Goal: Transaction & Acquisition: Purchase product/service

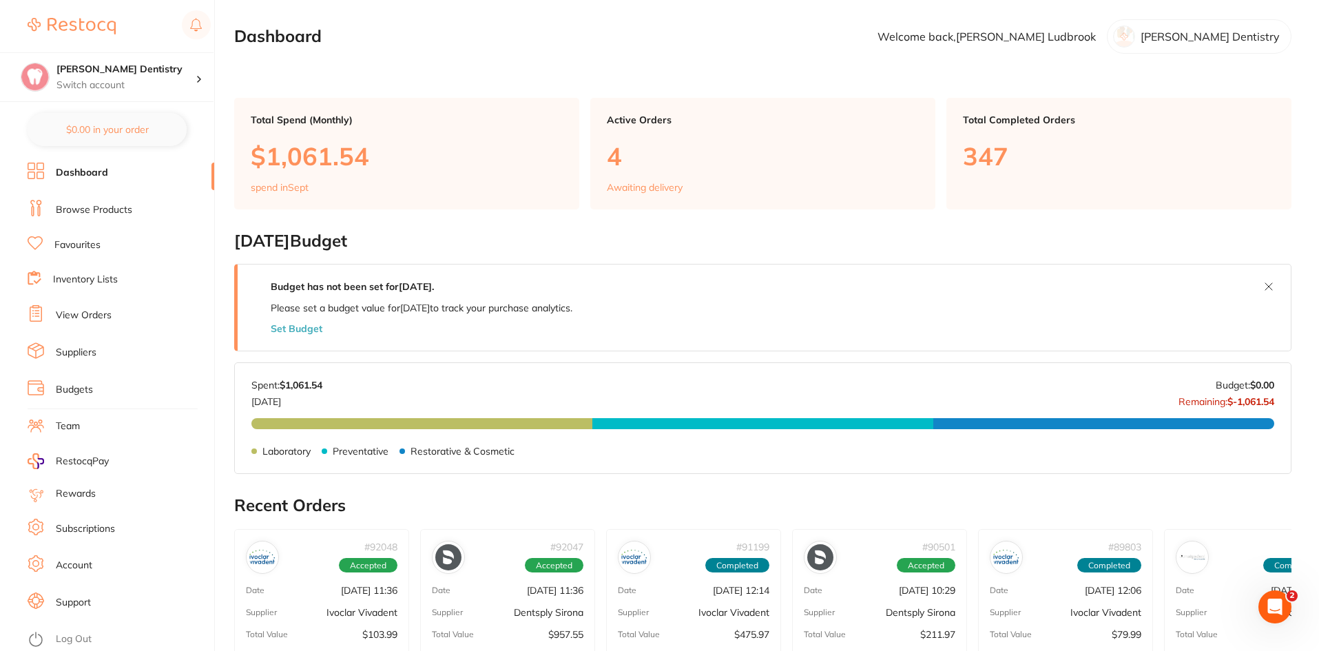
click at [76, 248] on link "Favourites" at bounding box center [77, 245] width 46 height 14
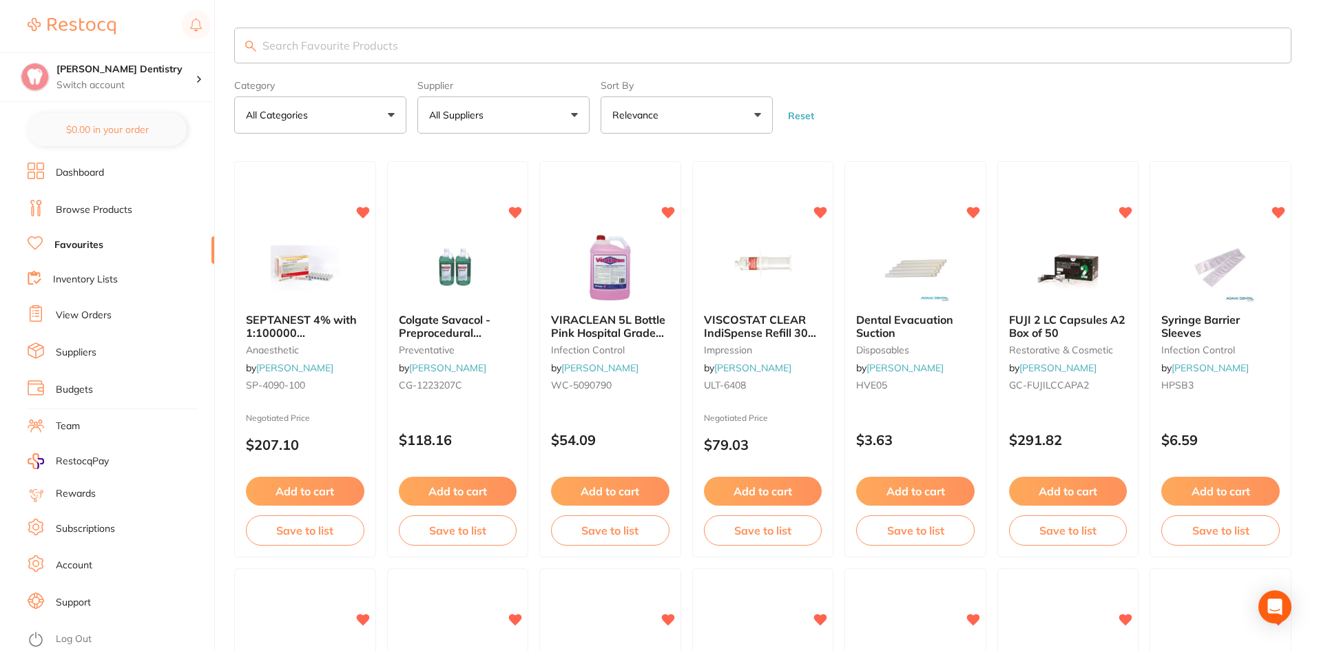
click at [343, 45] on input "search" at bounding box center [762, 46] width 1057 height 36
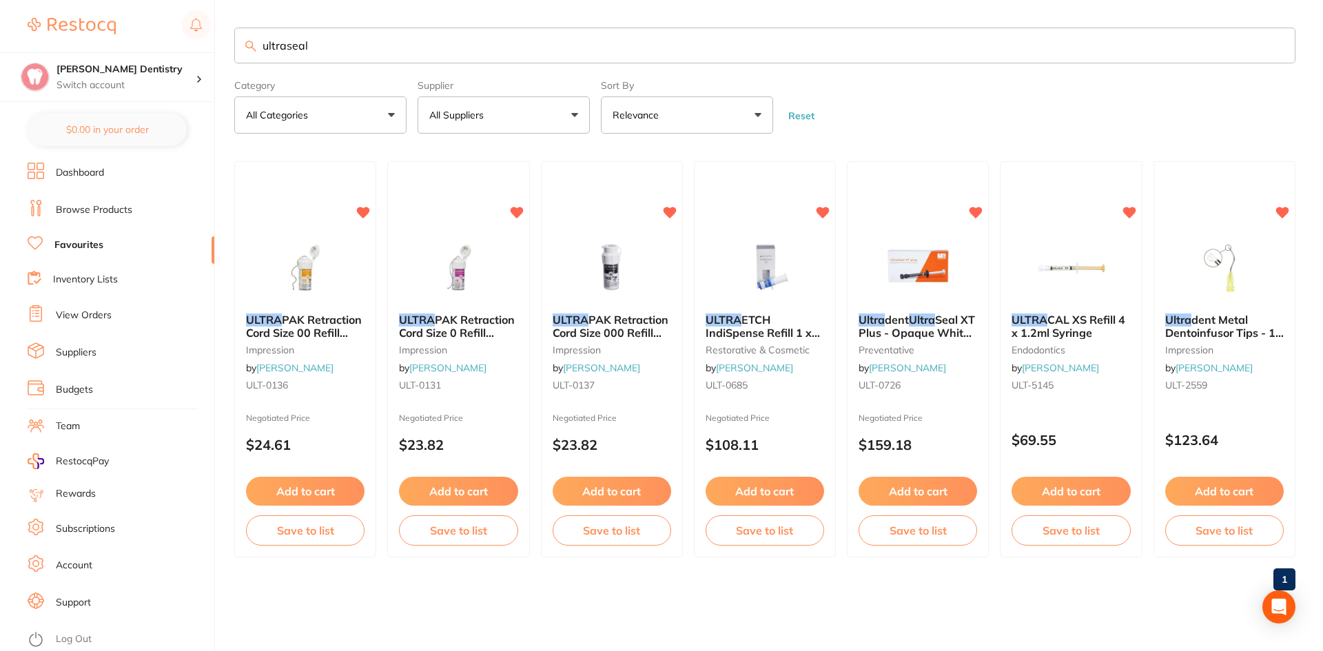
type input "ultraseal"
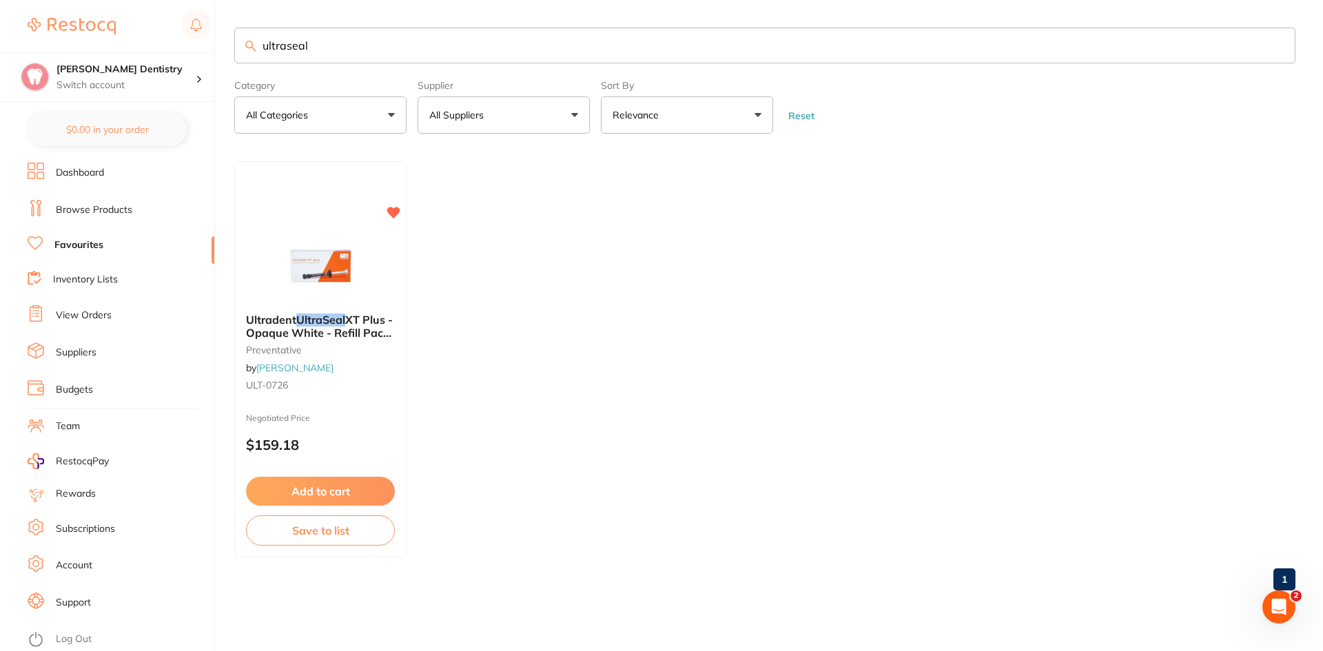
click at [80, 315] on link "View Orders" at bounding box center [84, 316] width 56 height 14
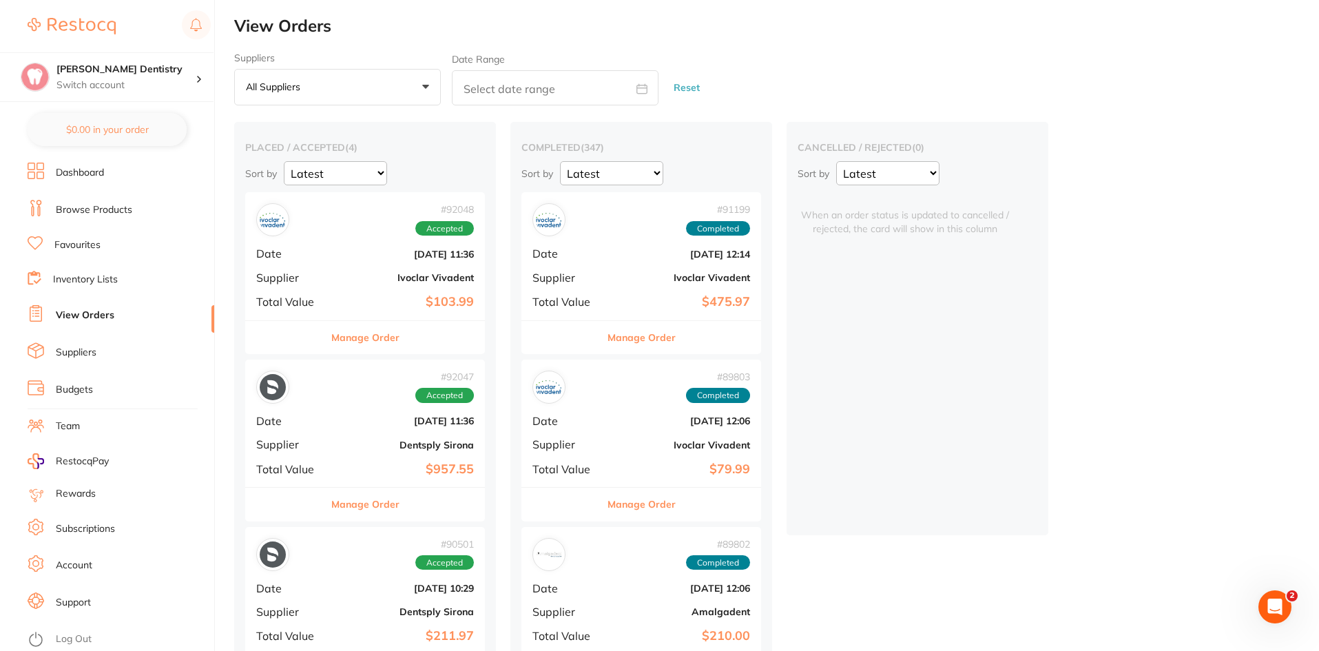
click at [373, 342] on button "Manage Order" at bounding box center [365, 337] width 68 height 33
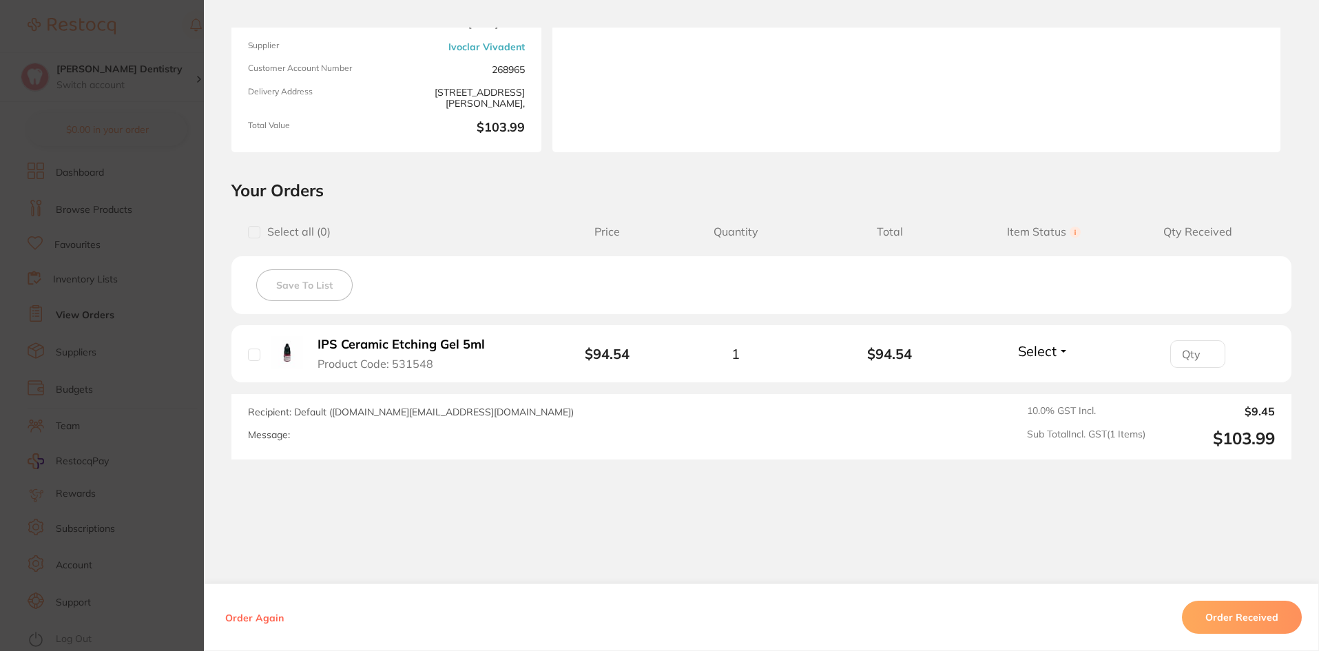
scroll to position [172, 0]
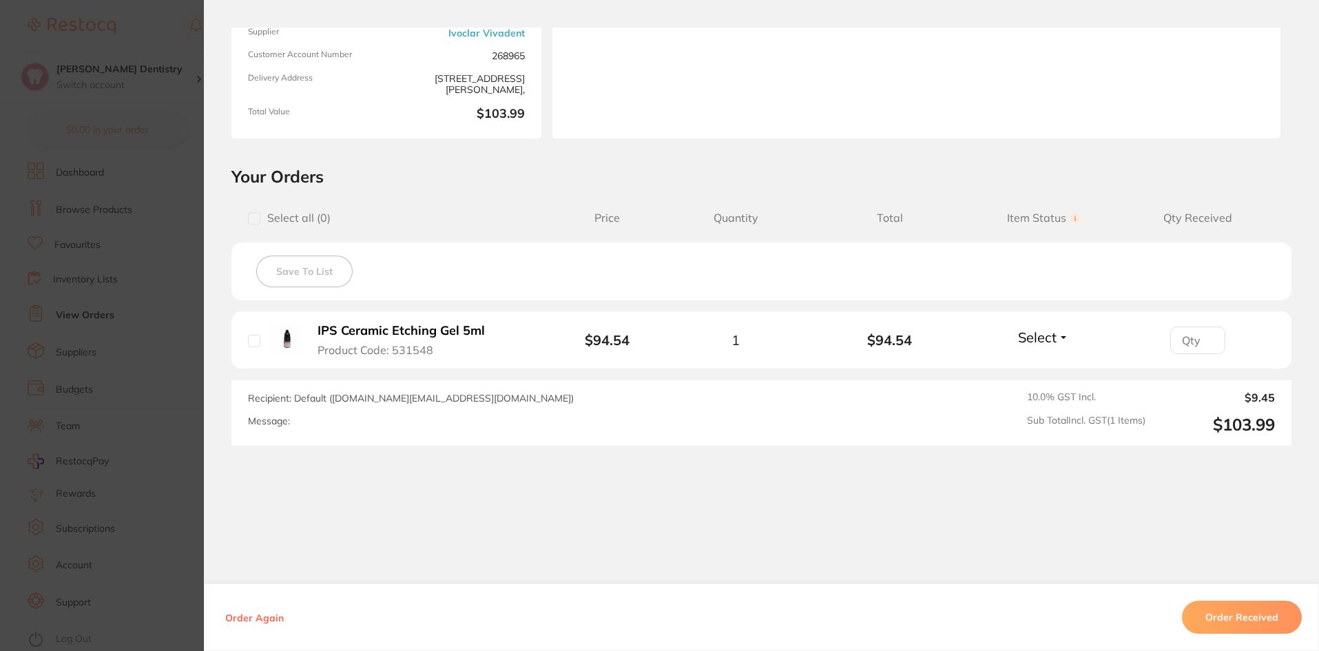
click at [1061, 340] on button "Select" at bounding box center [1043, 337] width 59 height 17
click at [1045, 362] on span "Received" at bounding box center [1043, 367] width 35 height 10
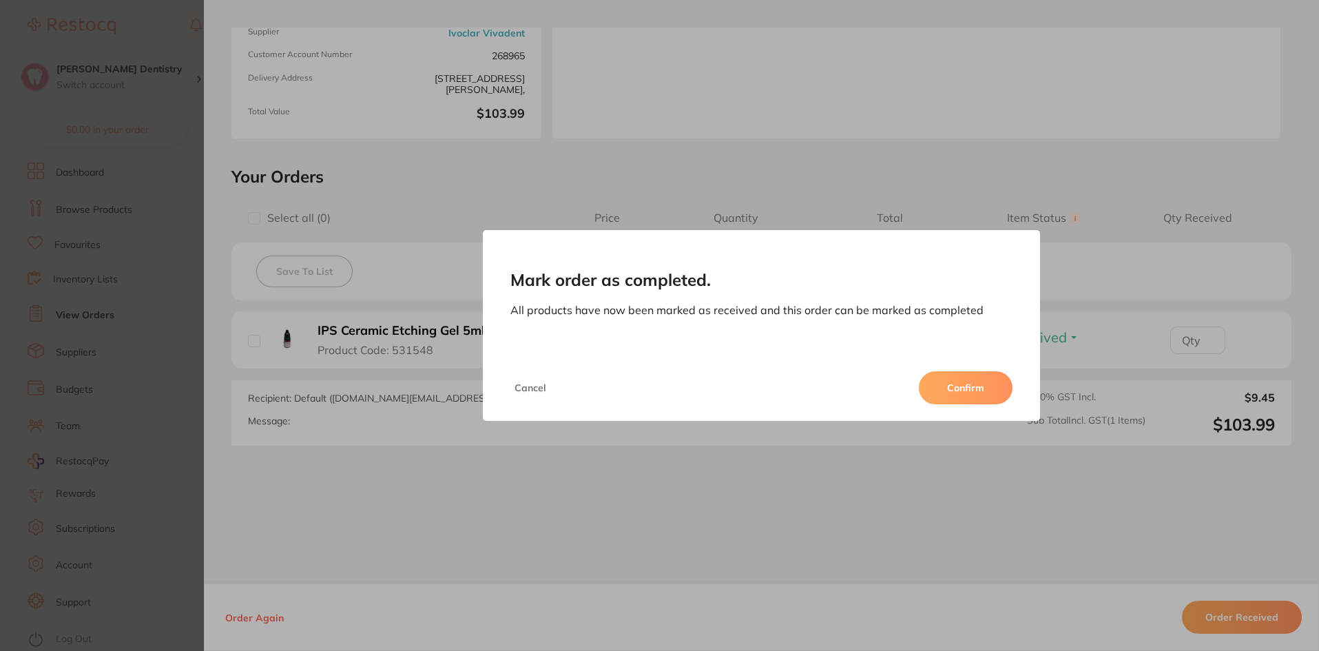
click at [961, 393] on button "Confirm" at bounding box center [966, 387] width 94 height 33
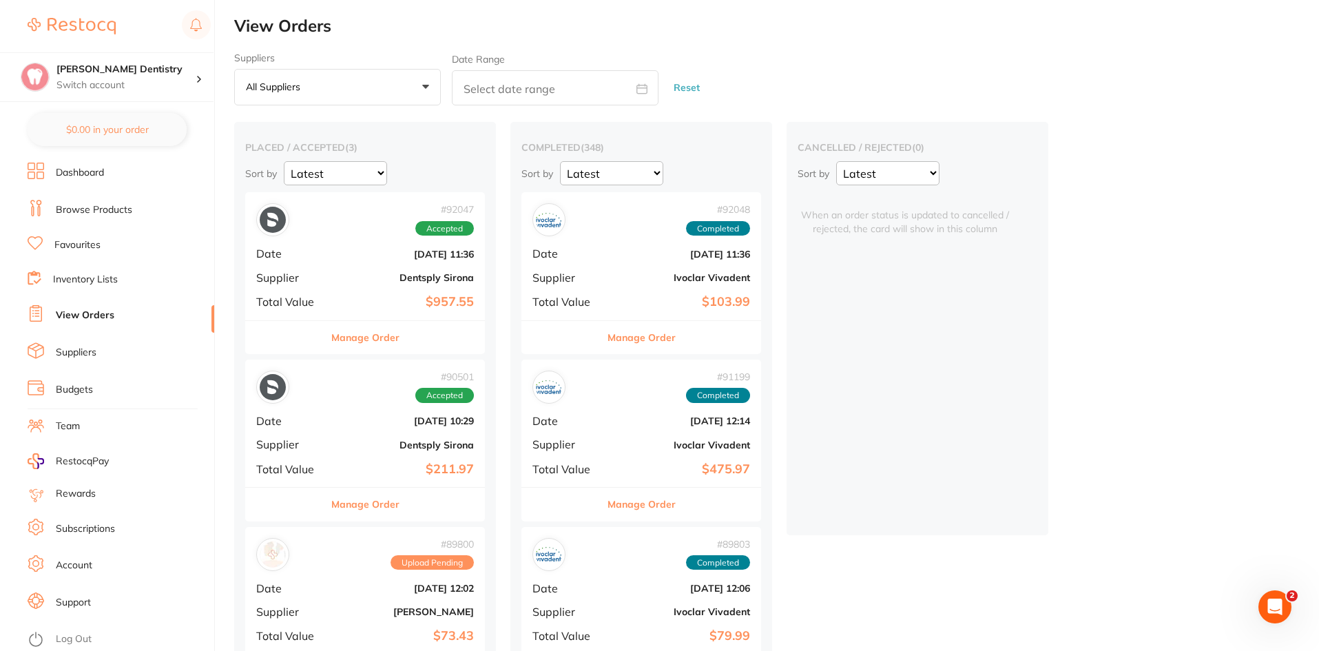
drag, startPoint x: 380, startPoint y: 335, endPoint x: 439, endPoint y: 329, distance: 59.6
click at [380, 335] on button "Manage Order" at bounding box center [365, 337] width 68 height 33
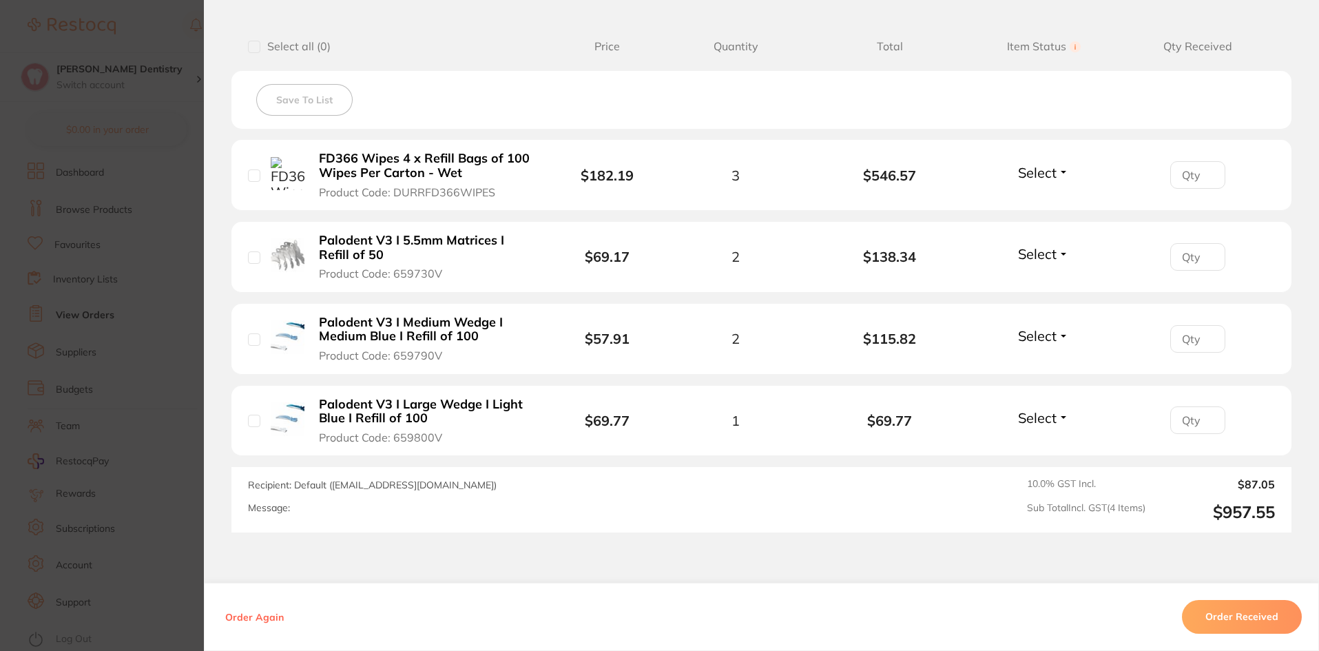
scroll to position [344, 0]
click at [1052, 252] on span "Select" at bounding box center [1037, 253] width 39 height 17
click at [1052, 280] on span "Received" at bounding box center [1043, 283] width 35 height 10
click at [1048, 333] on span "Select" at bounding box center [1037, 334] width 39 height 17
click at [1049, 360] on span "Received" at bounding box center [1043, 365] width 35 height 10
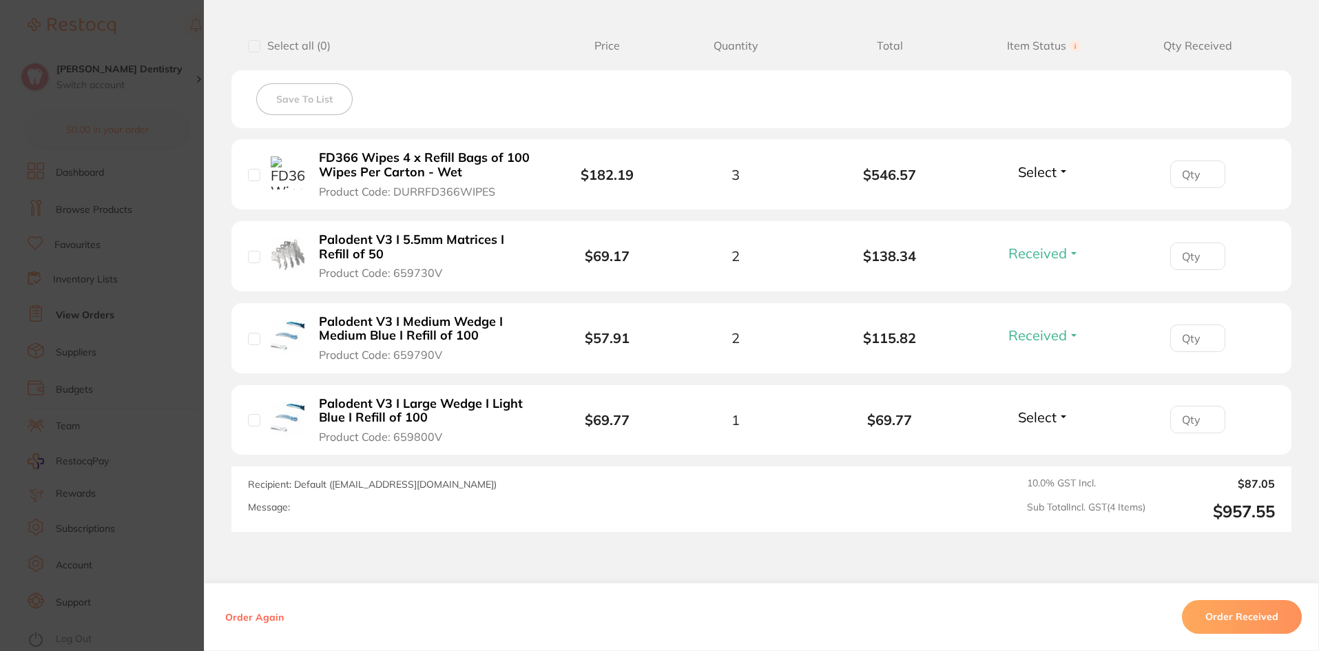
click at [1046, 417] on span "Select" at bounding box center [1037, 416] width 39 height 17
click at [1045, 446] on span "Received" at bounding box center [1043, 447] width 35 height 10
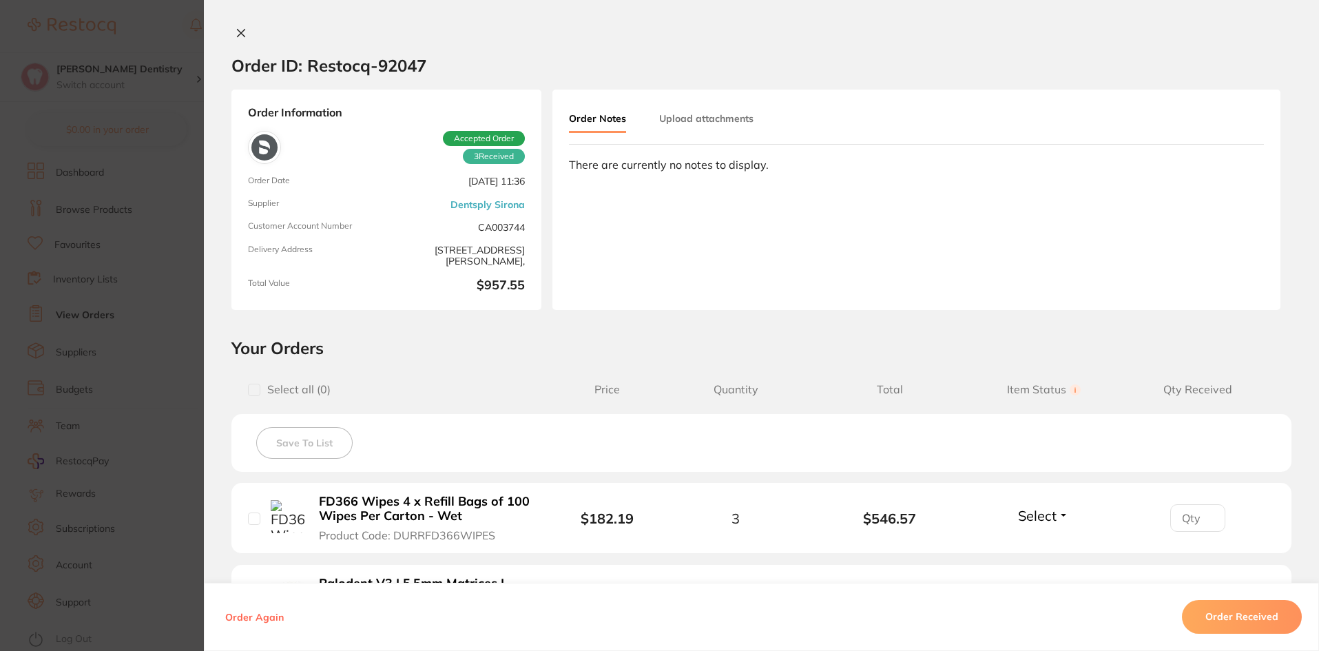
scroll to position [0, 0]
click at [236, 34] on icon at bounding box center [241, 33] width 11 height 11
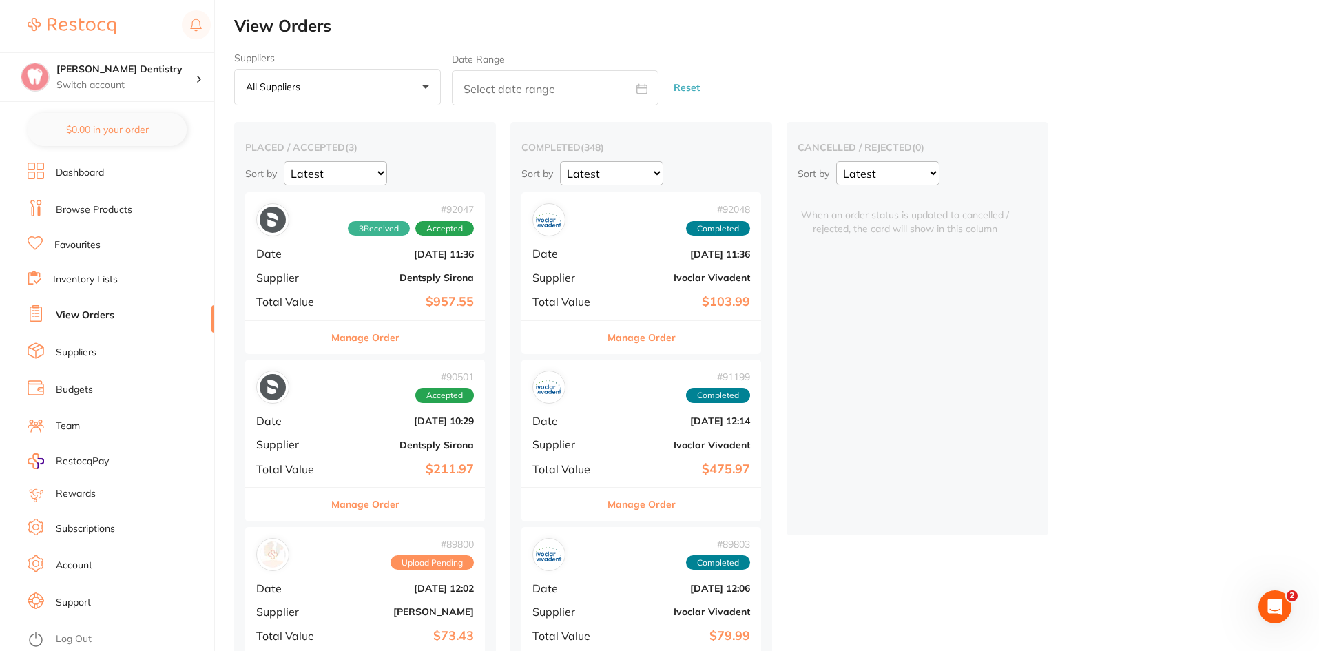
click at [387, 503] on button "Manage Order" at bounding box center [365, 504] width 68 height 33
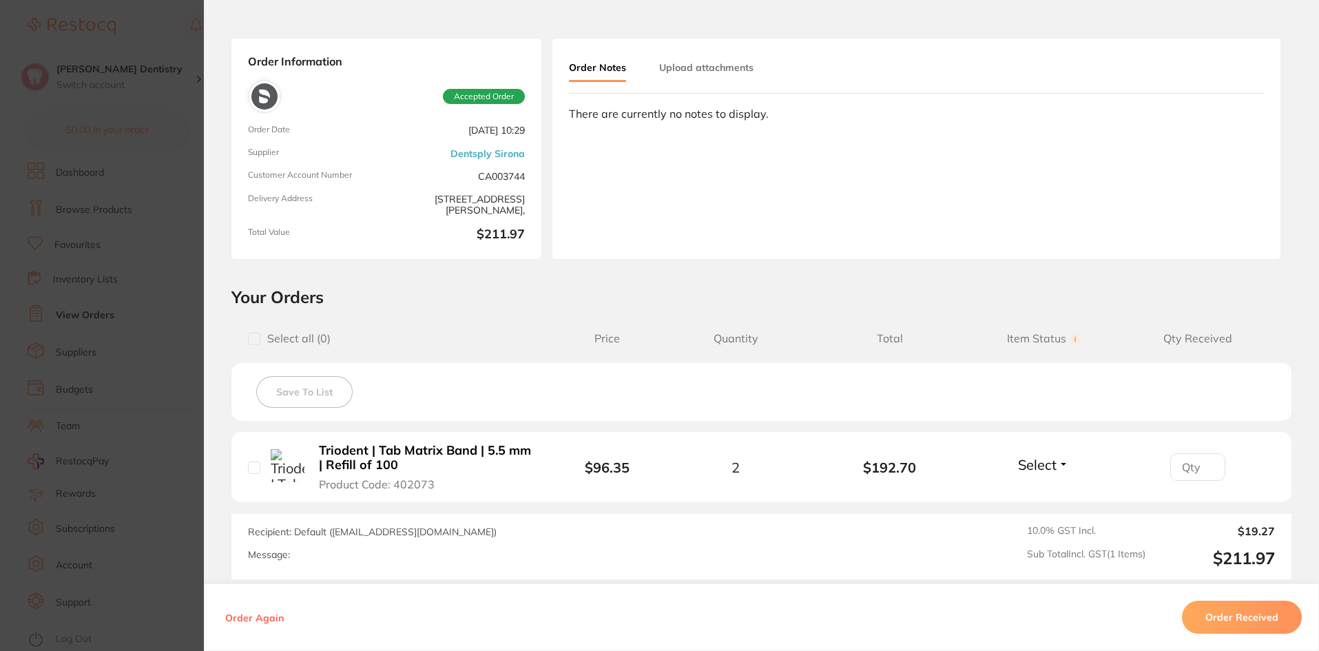
scroll to position [185, 0]
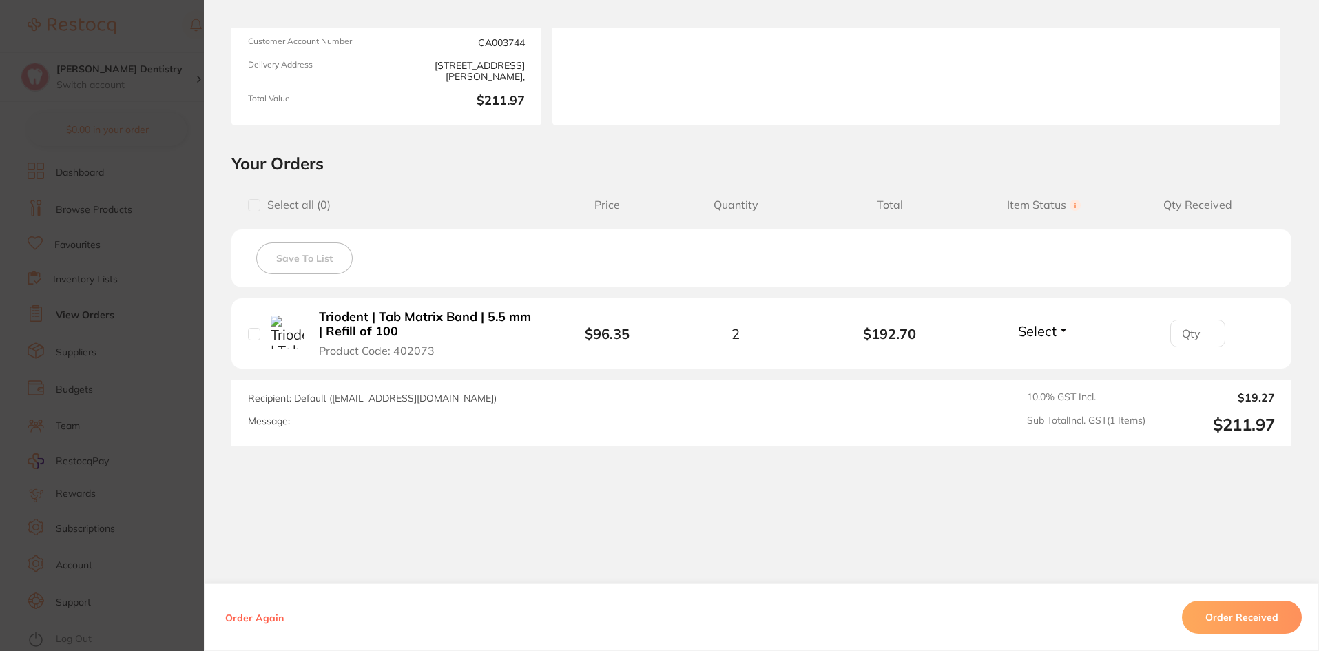
click at [1057, 329] on button "Select" at bounding box center [1043, 330] width 59 height 17
click at [1049, 351] on button "Received" at bounding box center [1043, 361] width 35 height 21
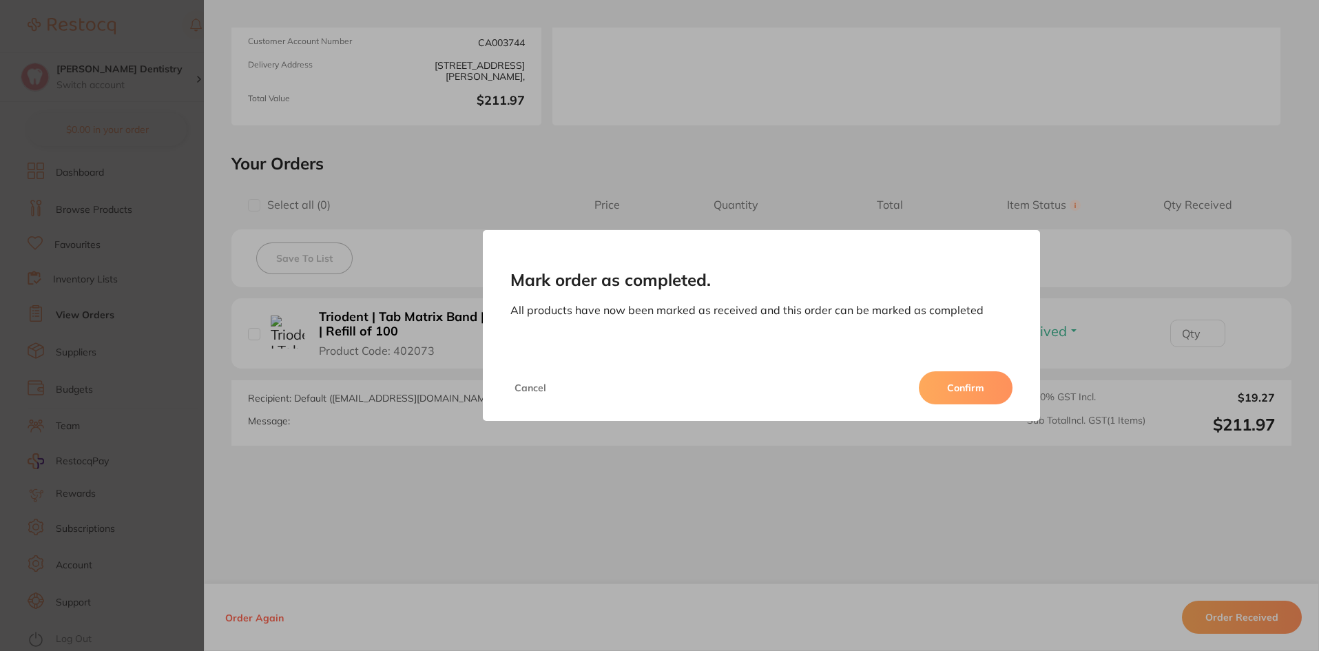
click at [956, 384] on button "Confirm" at bounding box center [966, 387] width 94 height 33
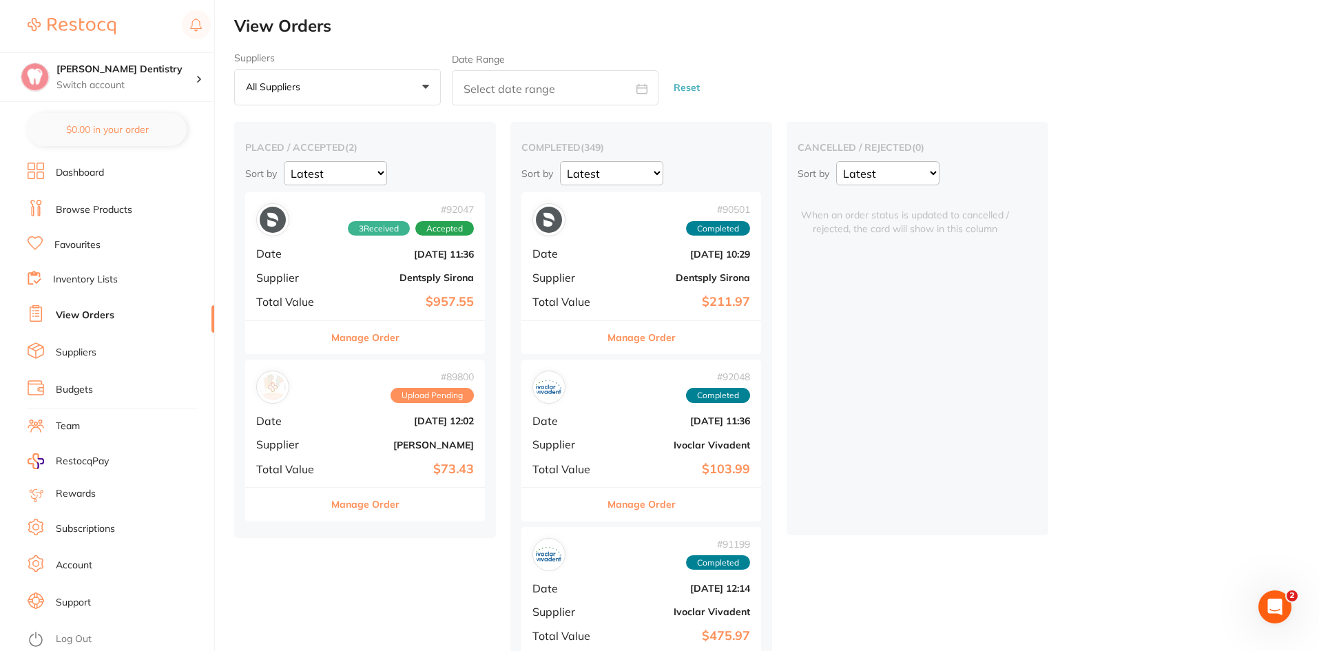
click at [90, 209] on link "Browse Products" at bounding box center [94, 210] width 76 height 14
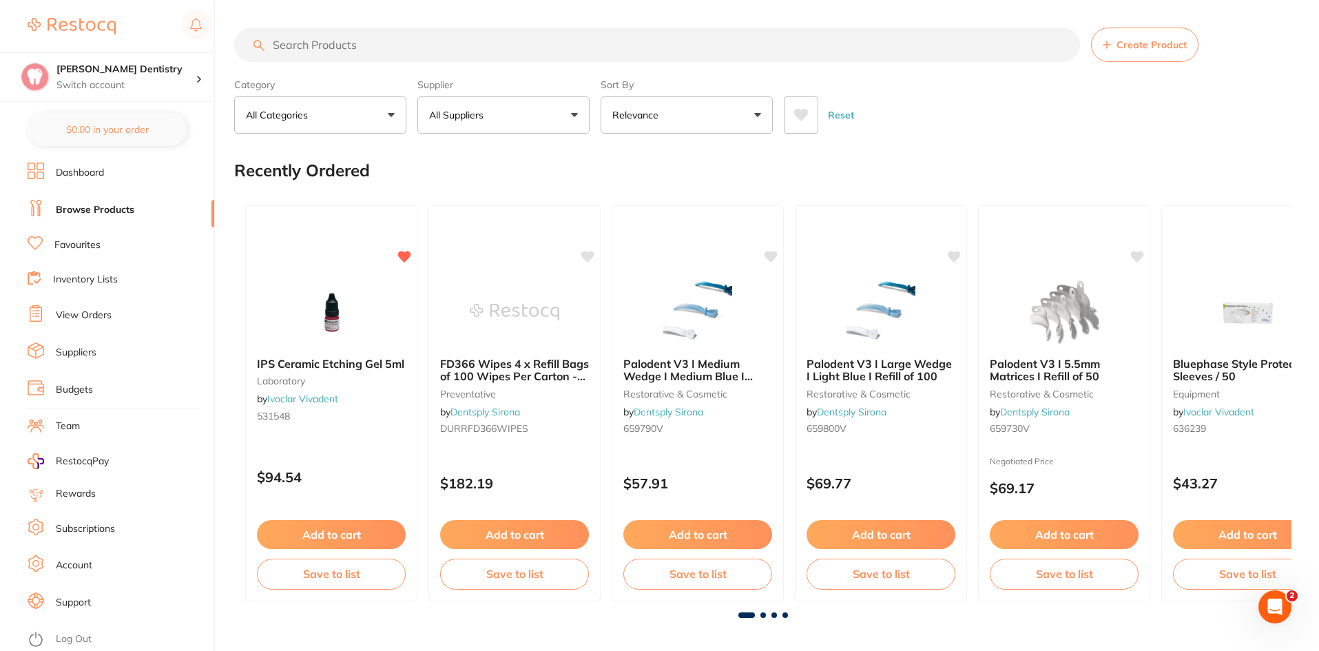
click at [78, 243] on link "Favourites" at bounding box center [77, 245] width 46 height 14
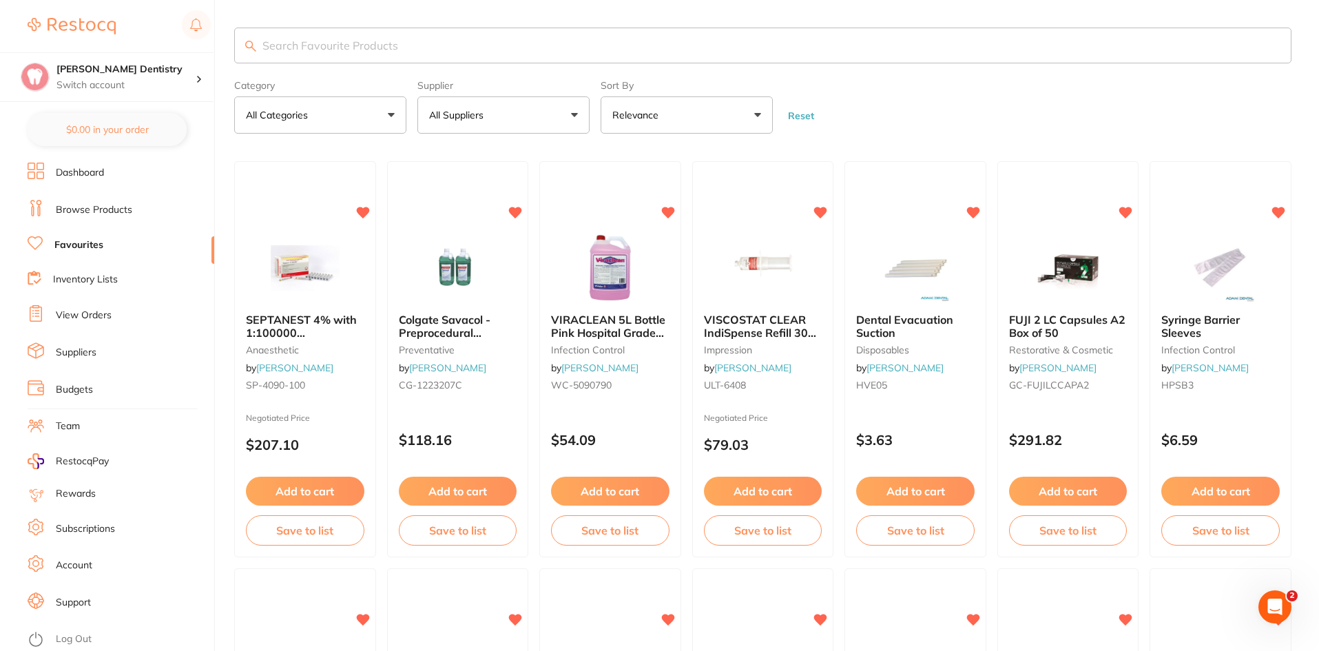
click at [276, 50] on input "search" at bounding box center [762, 46] width 1057 height 36
type input "Irrigation tubes"
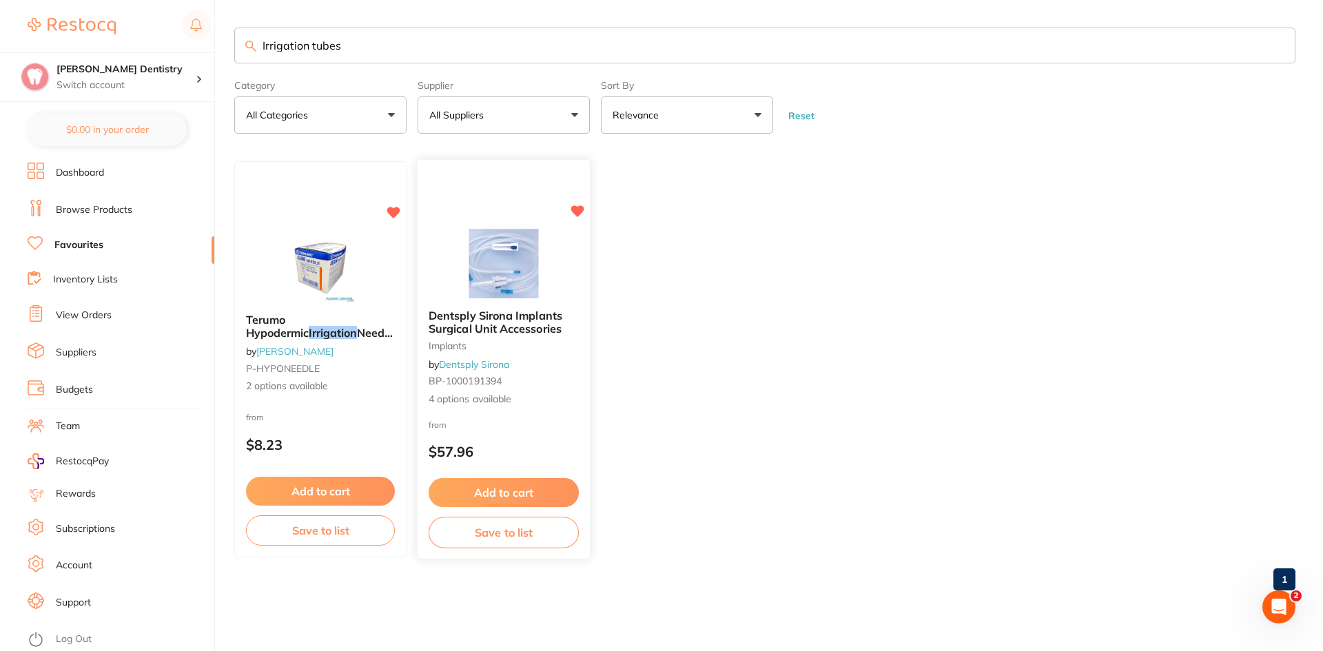
click at [506, 488] on button "Add to cart" at bounding box center [503, 493] width 150 height 30
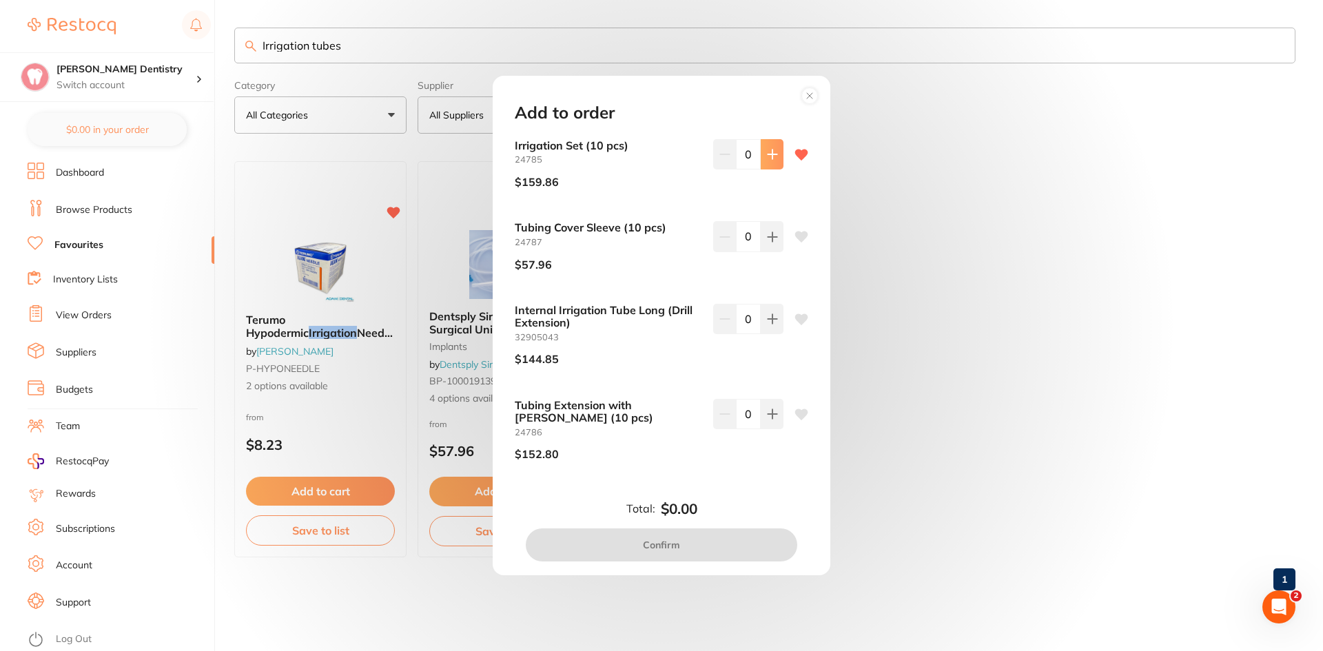
click at [770, 154] on icon at bounding box center [771, 153] width 9 height 9
type input "1"
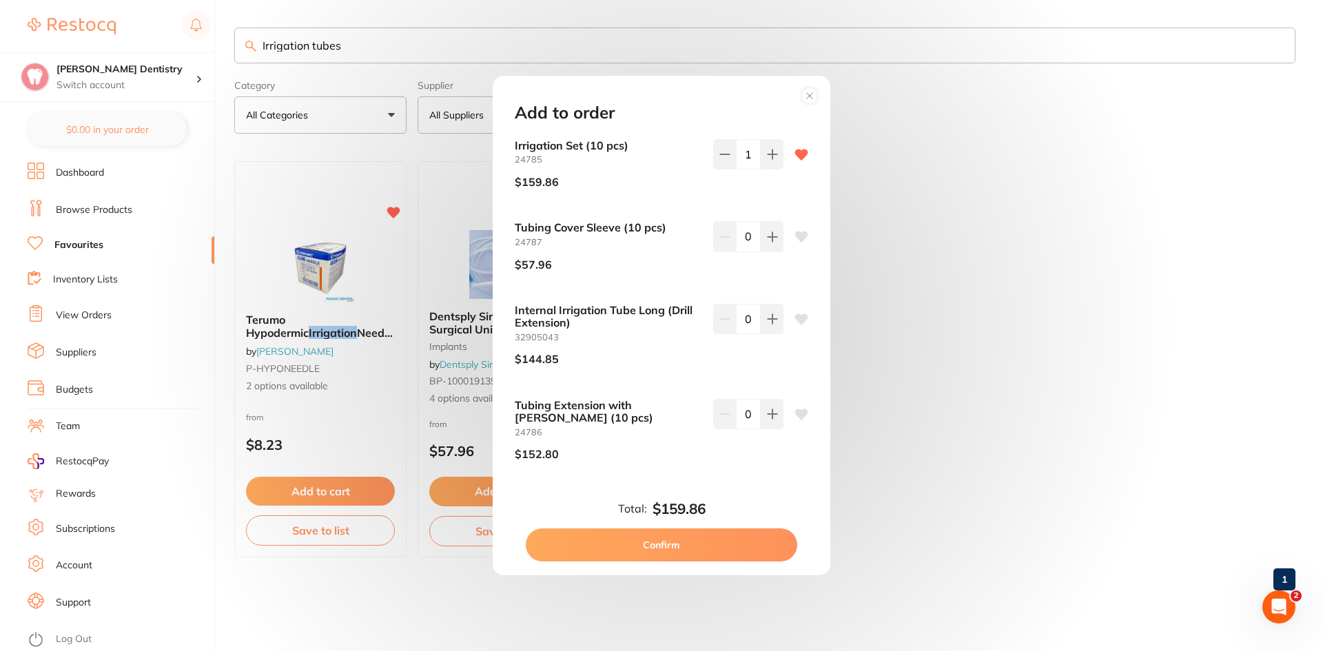
click at [664, 543] on button "Confirm" at bounding box center [661, 544] width 271 height 33
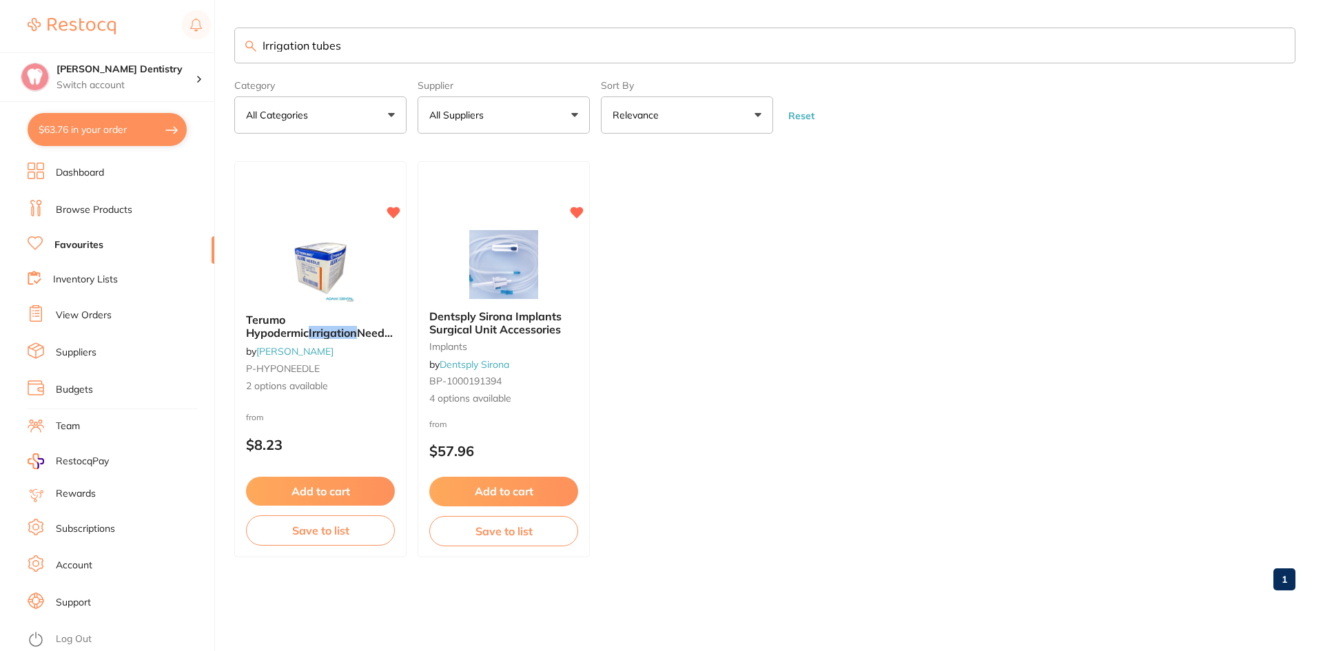
checkbox input "false"
drag, startPoint x: 357, startPoint y: 50, endPoint x: 258, endPoint y: 55, distance: 100.0
click at [258, 55] on input "Irrigation tubes" at bounding box center [764, 46] width 1061 height 36
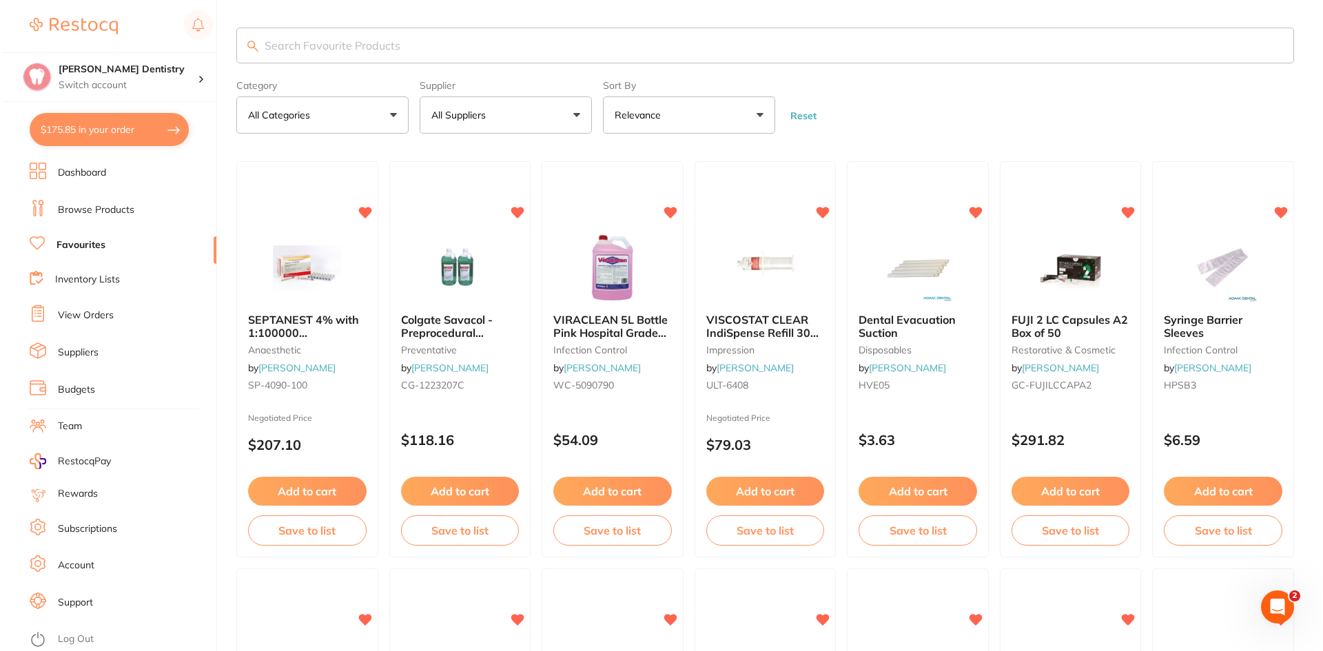
scroll to position [0, 0]
type input "waveone"
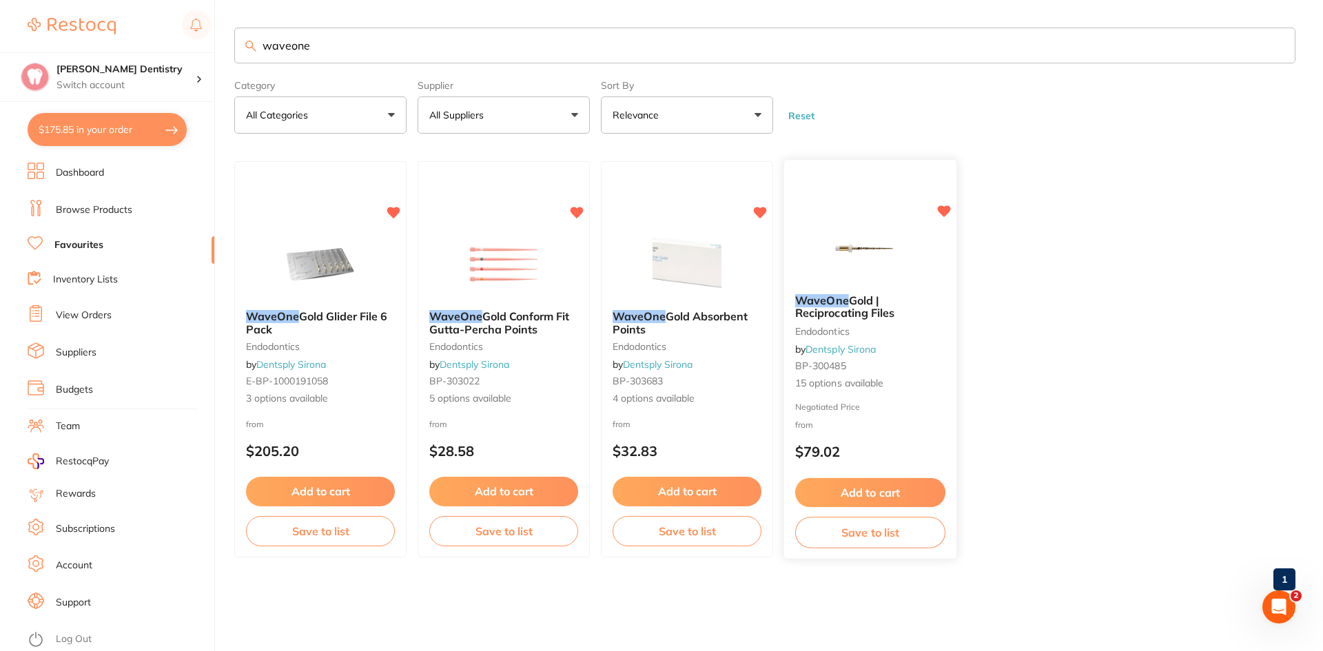
click at [854, 487] on button "Add to cart" at bounding box center [870, 493] width 150 height 30
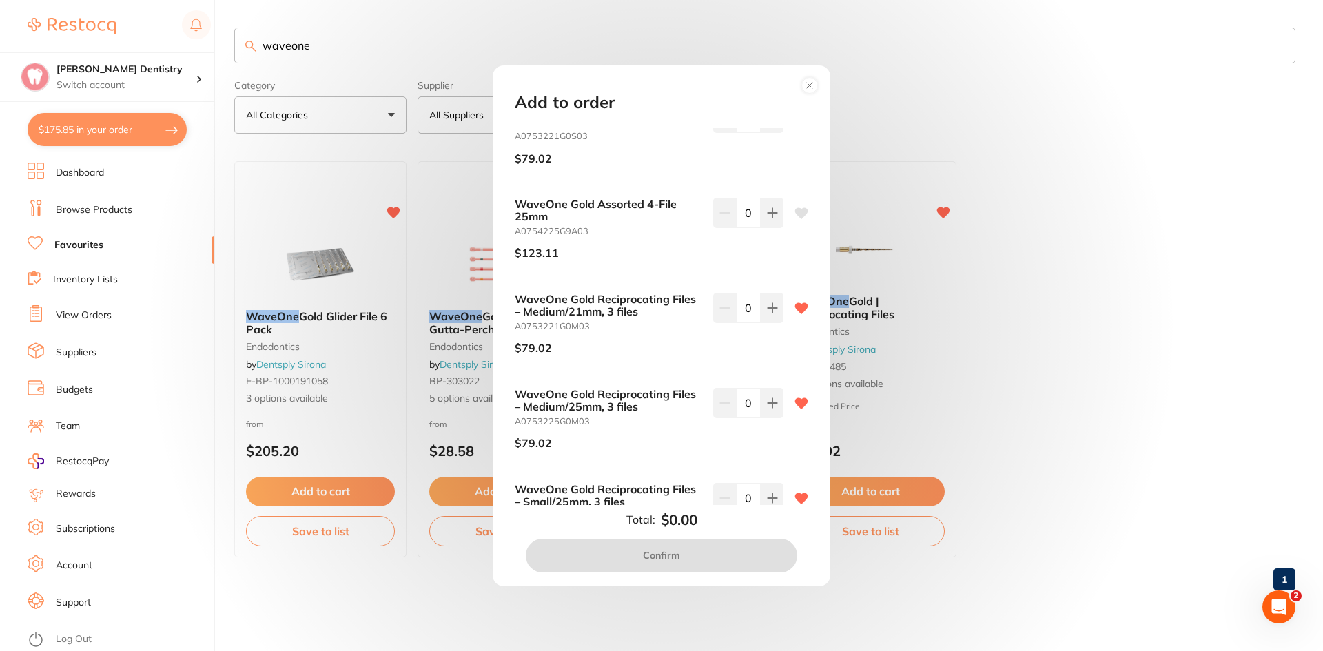
scroll to position [895, 0]
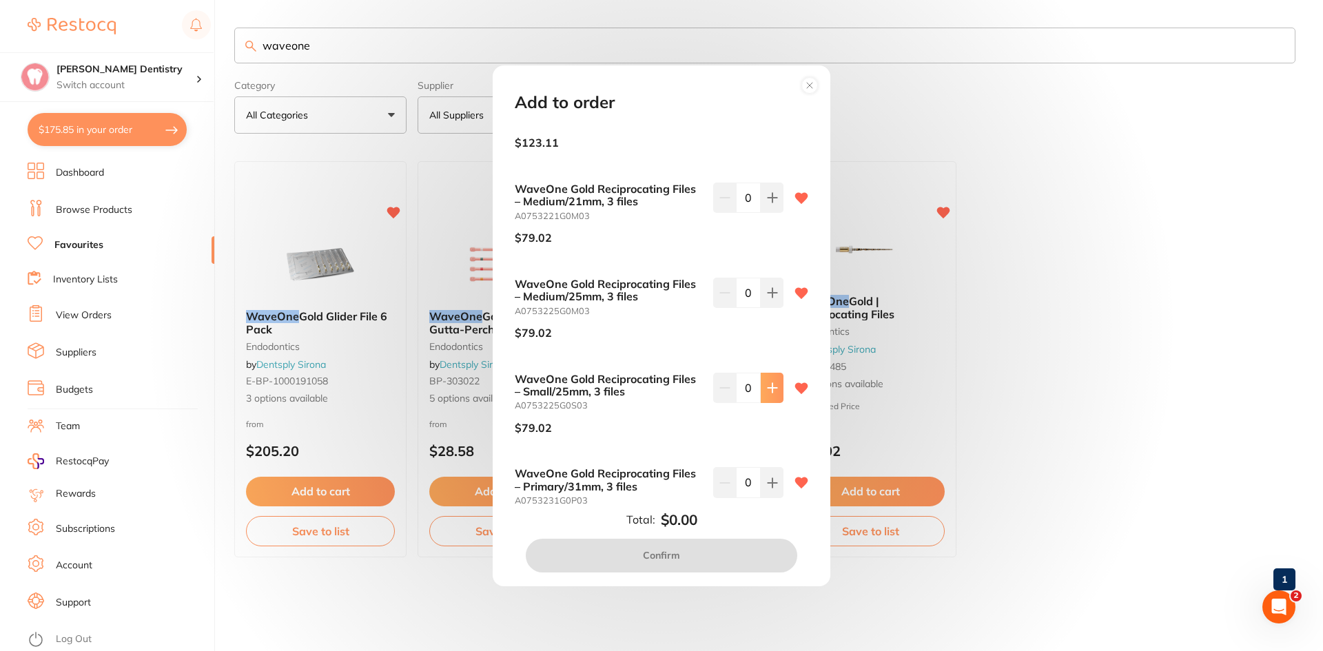
click at [773, 390] on icon at bounding box center [772, 387] width 11 height 11
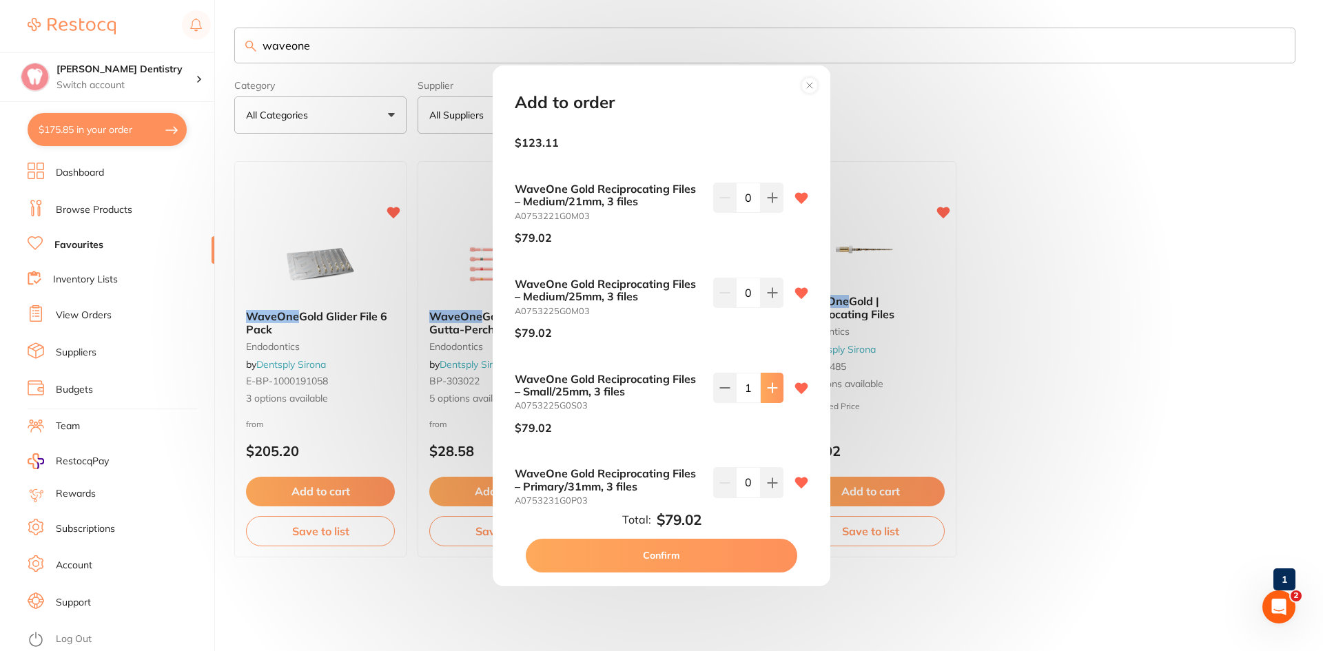
click at [773, 390] on icon at bounding box center [772, 387] width 11 height 11
type input "3"
click at [652, 549] on button "Confirm" at bounding box center [661, 555] width 271 height 33
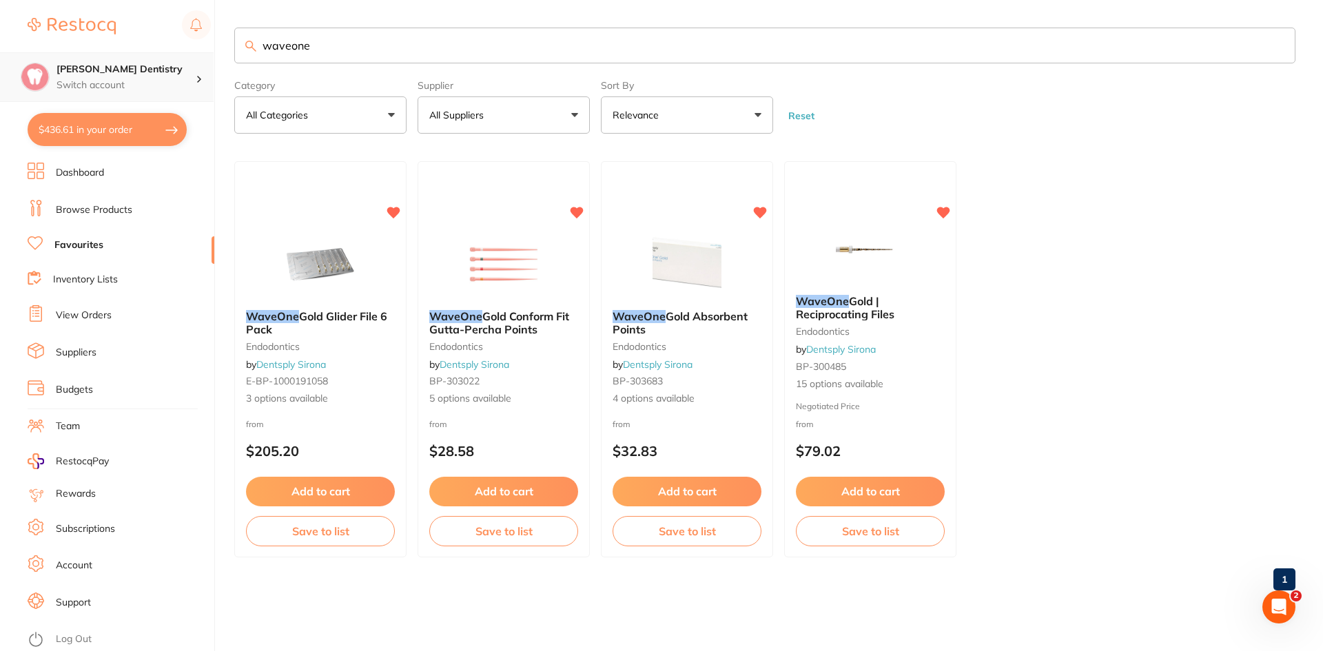
scroll to position [1, 0]
drag, startPoint x: 305, startPoint y: 52, endPoint x: 177, endPoint y: 69, distance: 129.2
click at [177, 68] on div "$436.61 [PERSON_NAME] Dentistry Switch account [PERSON_NAME] Dentistry $436.61 …" at bounding box center [661, 325] width 1323 height 651
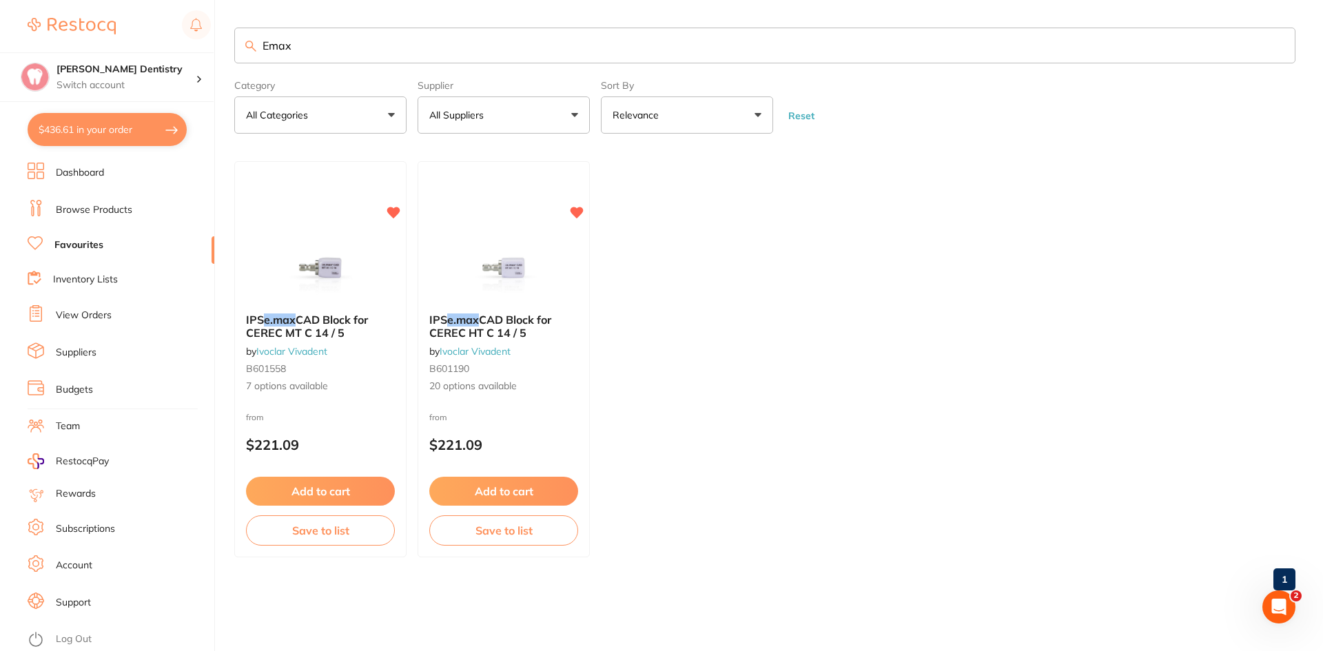
scroll to position [0, 0]
type input "Emax"
click at [485, 318] on span "CAD Block for CEREC HT C 14 / 5" at bounding box center [489, 326] width 123 height 27
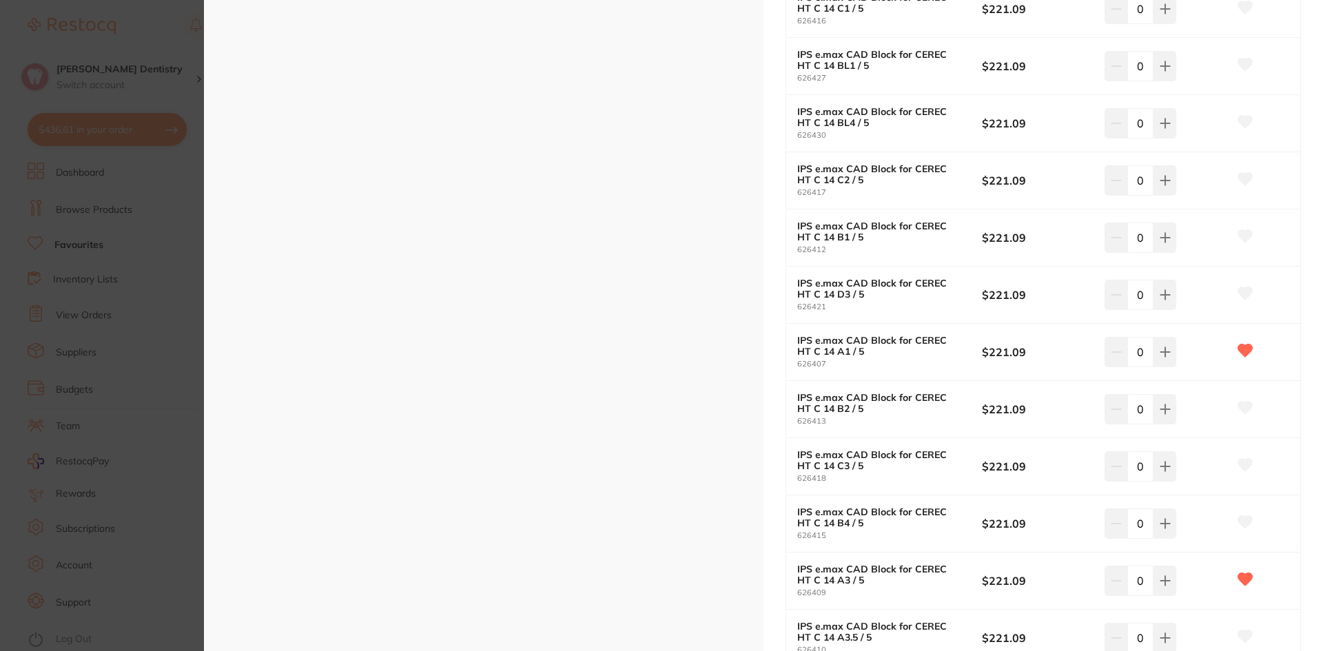
scroll to position [482, 0]
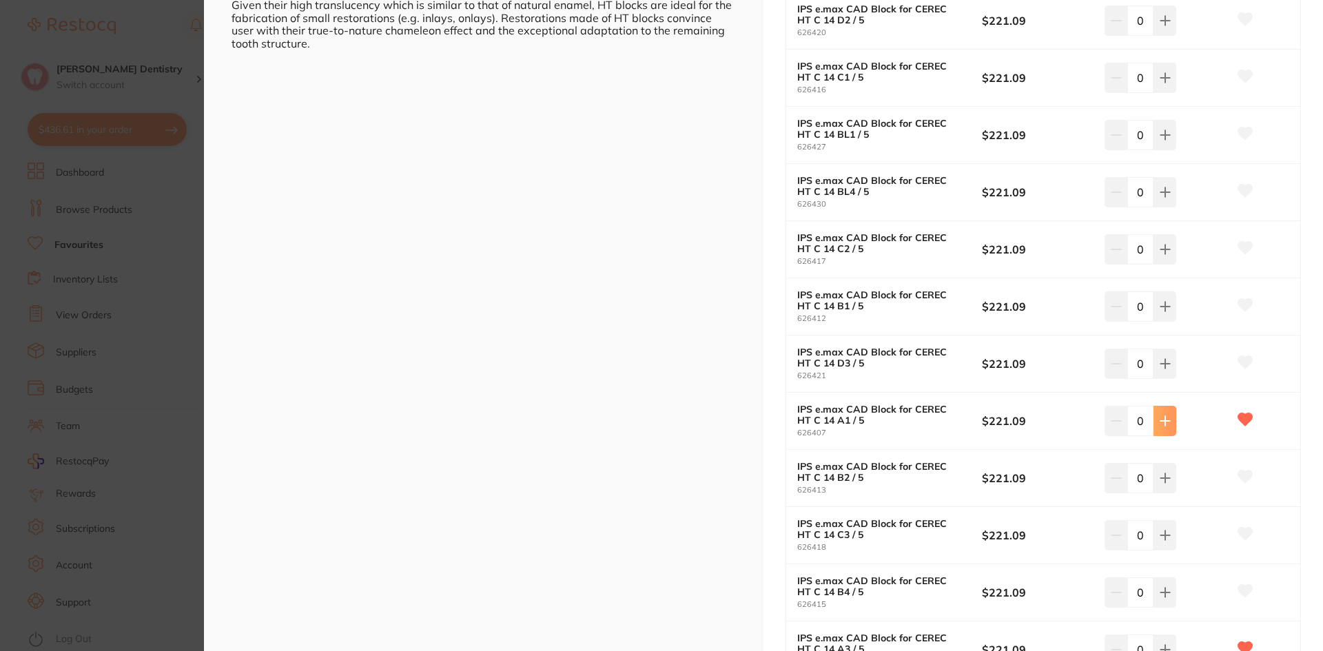
click at [1170, 419] on button at bounding box center [1164, 421] width 23 height 30
type input "2"
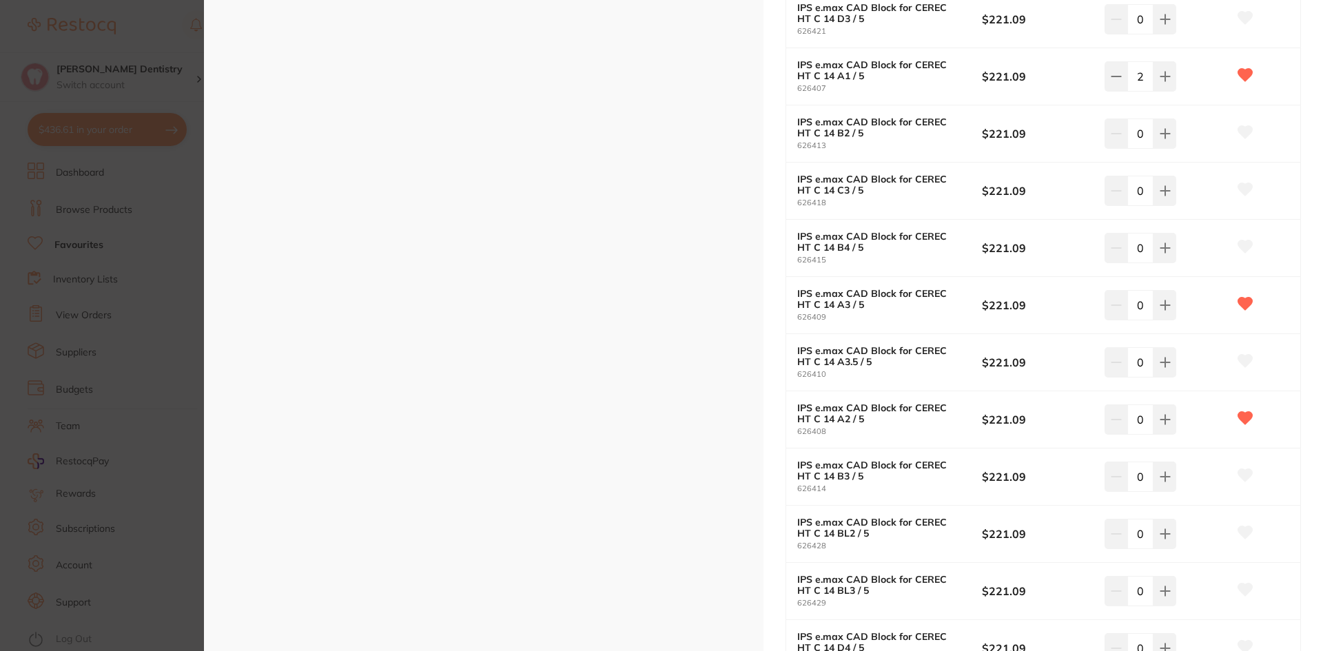
scroll to position [1240, 0]
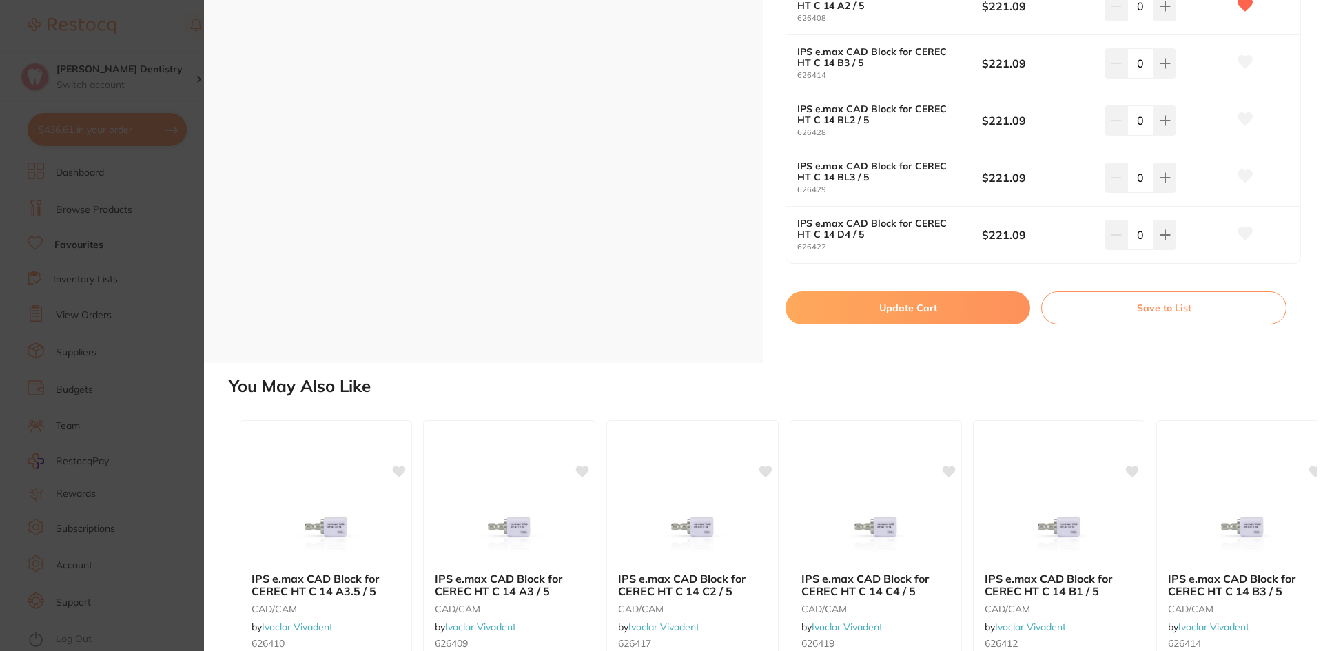
click at [939, 309] on button "Update Cart" at bounding box center [907, 307] width 245 height 33
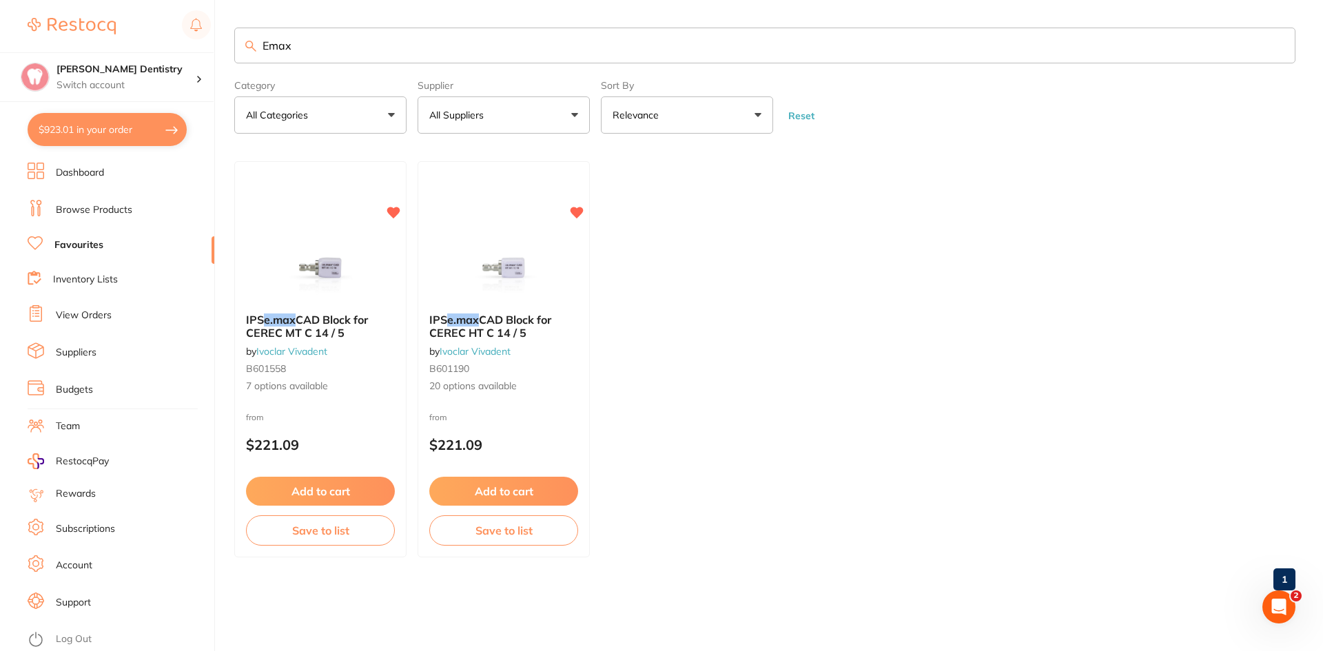
click at [130, 127] on button "$923.01 in your order" at bounding box center [107, 129] width 159 height 33
checkbox input "true"
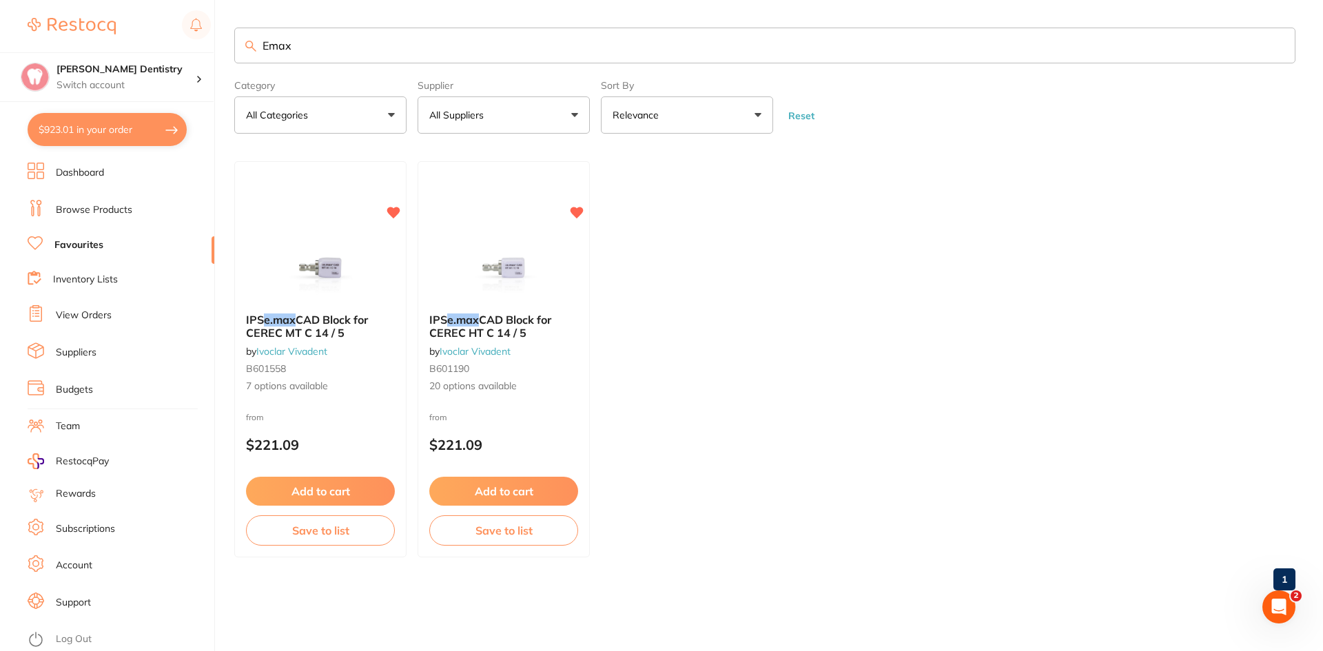
checkbox input "true"
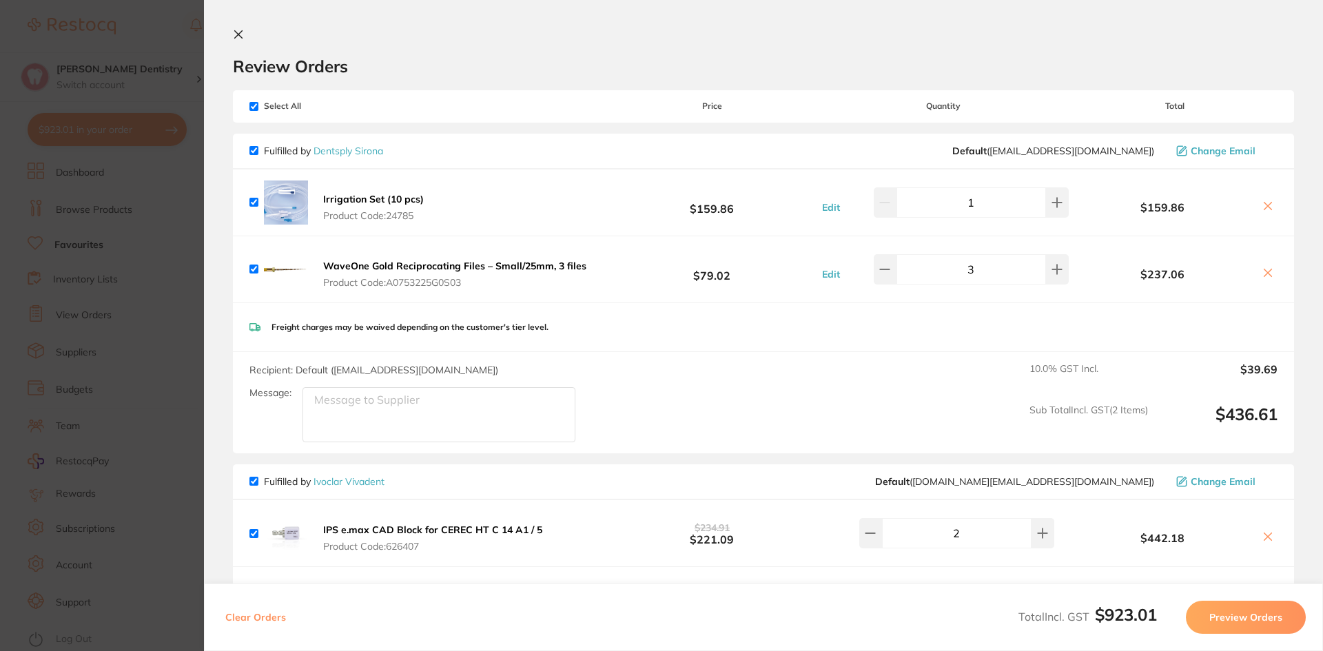
click at [172, 175] on section "Update RRP Set your pre negotiated price for this item. Item Agreed RRP (excl. …" at bounding box center [661, 325] width 1323 height 651
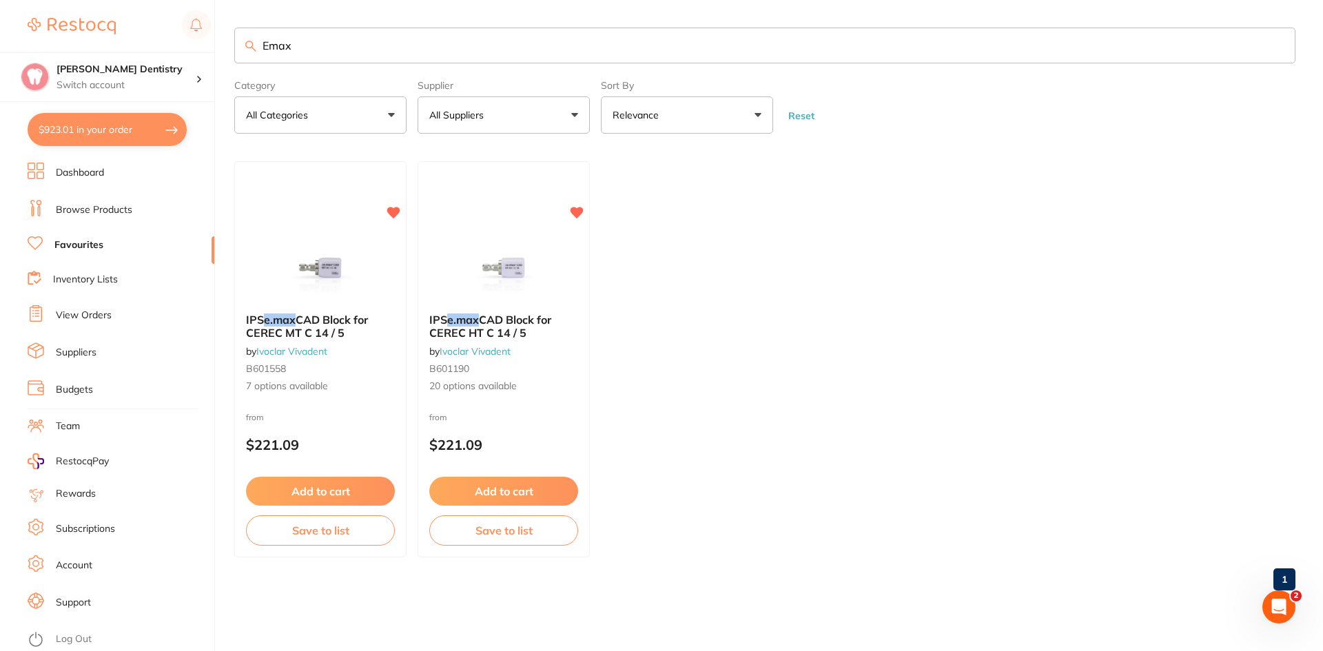
click at [107, 206] on link "Browse Products" at bounding box center [94, 210] width 76 height 14
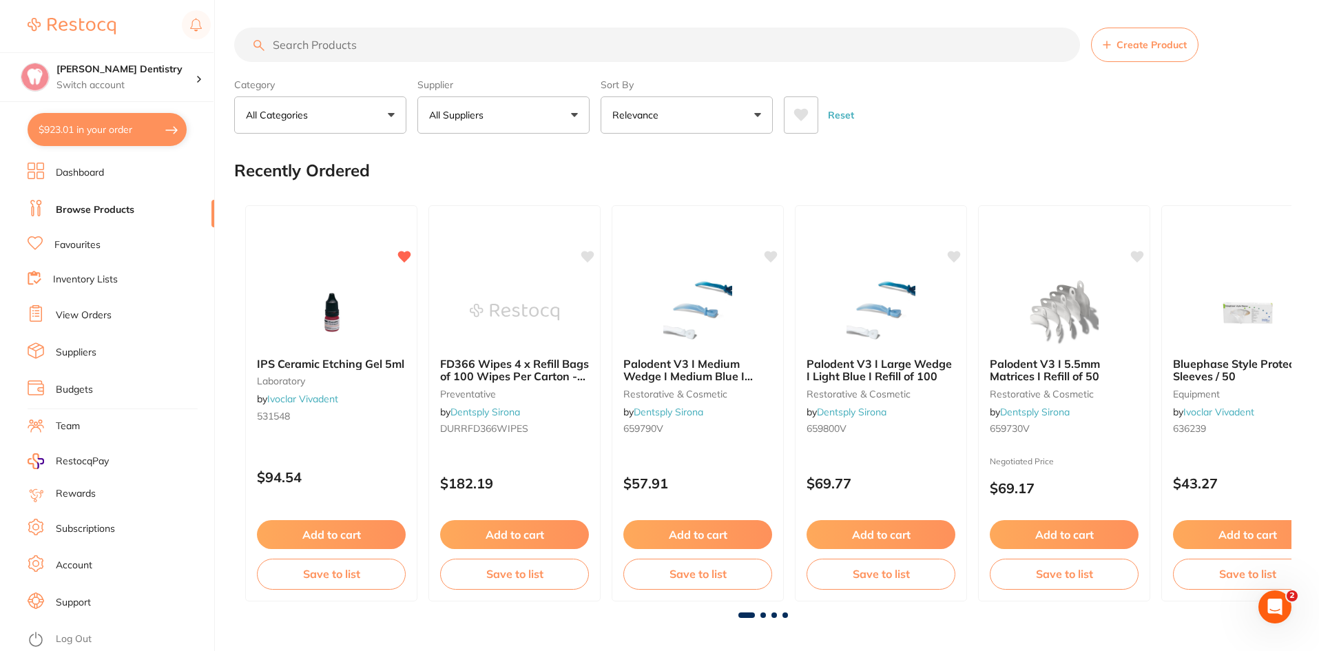
click at [305, 43] on input "search" at bounding box center [657, 45] width 846 height 34
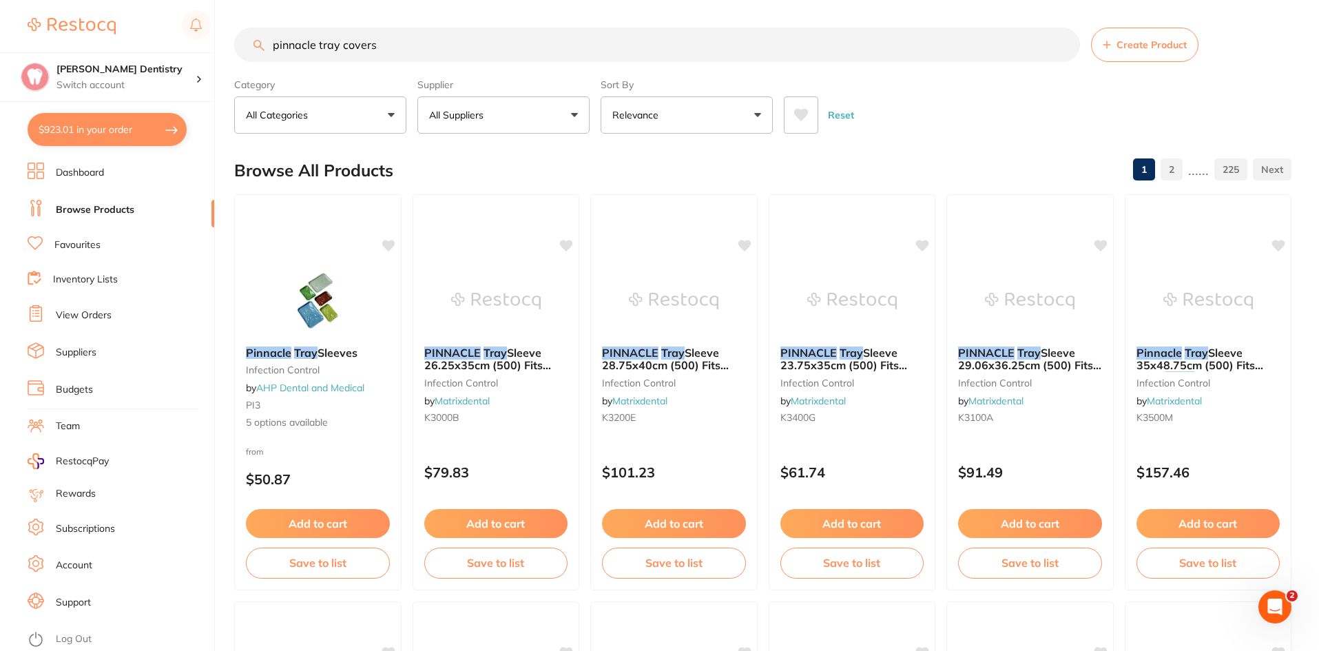
type input "pinnacle tray covers"
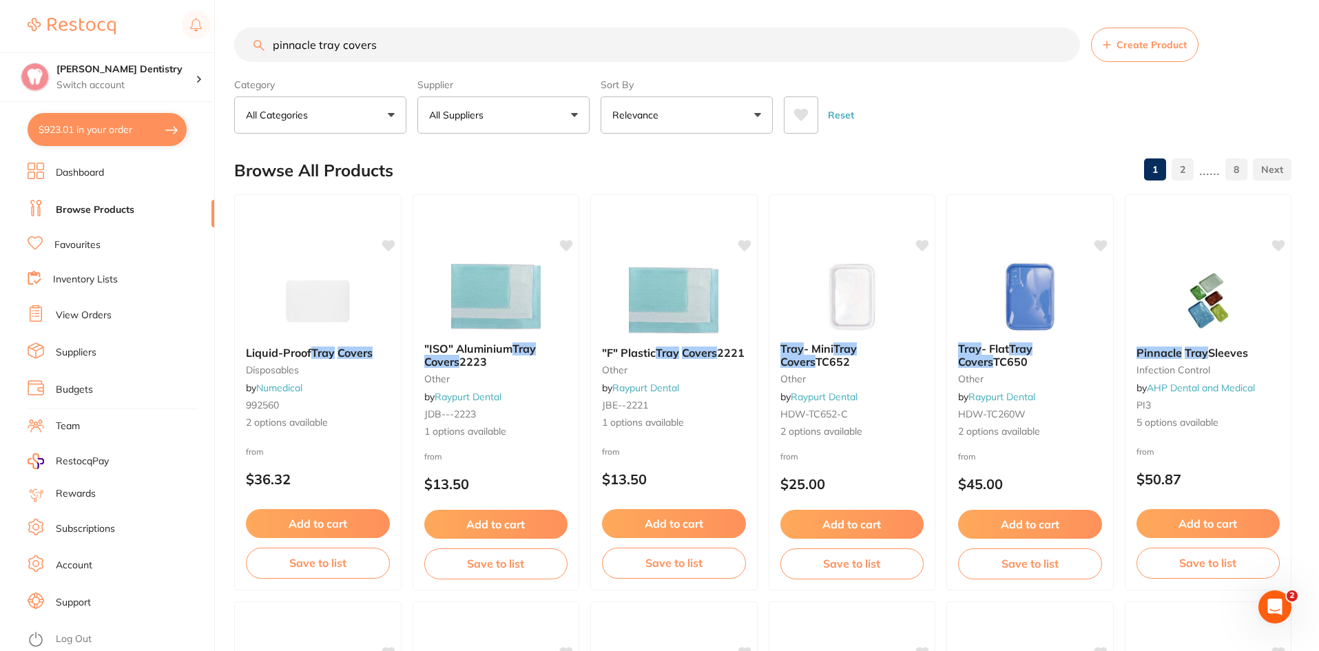
click at [101, 315] on link "View Orders" at bounding box center [84, 316] width 56 height 14
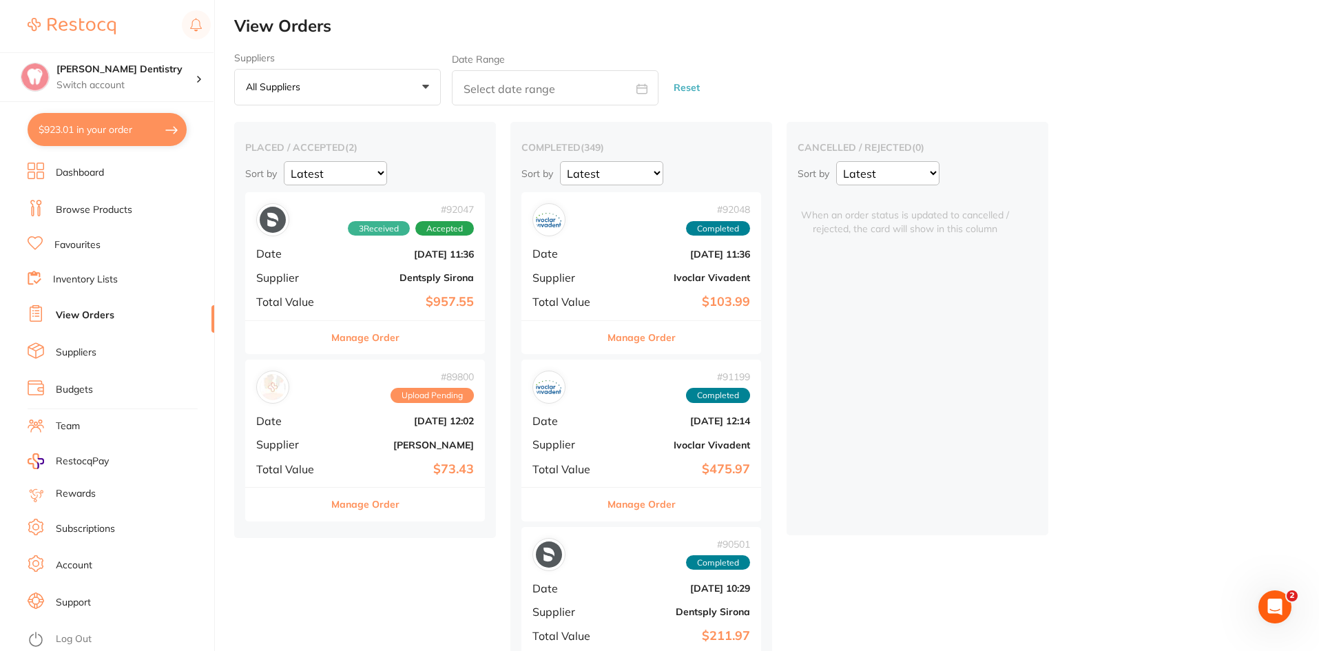
click at [142, 138] on button "$923.01 in your order" at bounding box center [107, 129] width 159 height 33
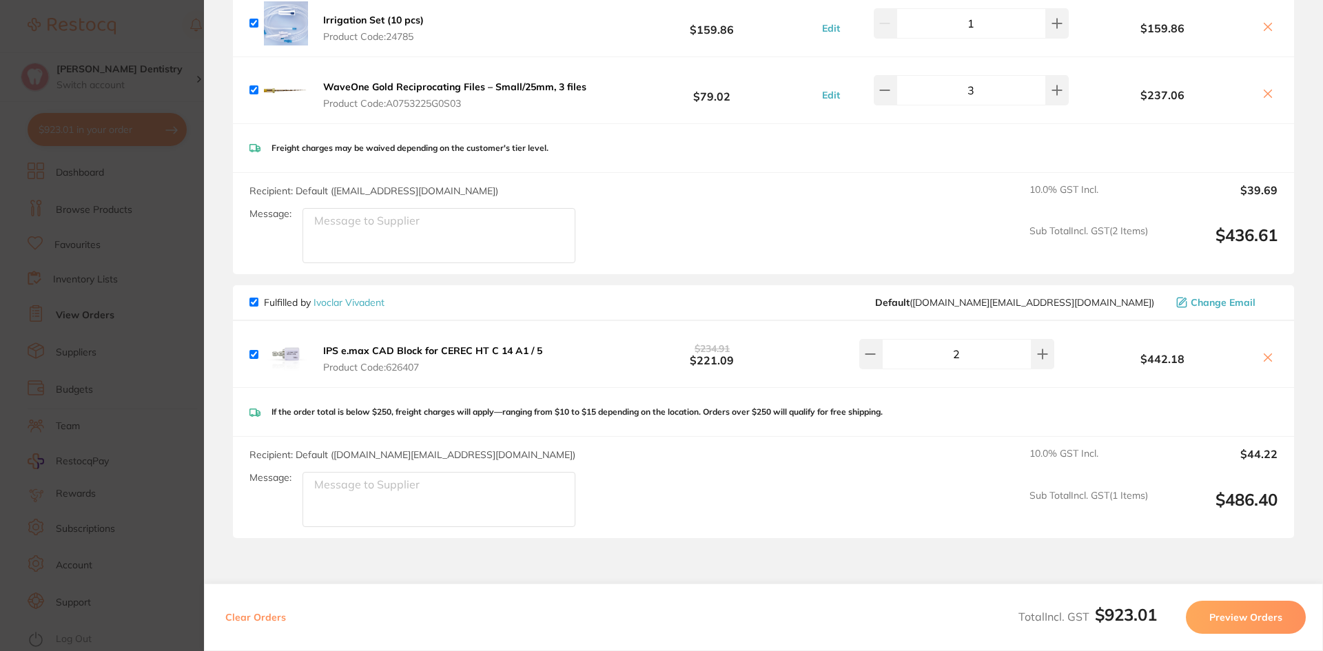
scroll to position [207, 0]
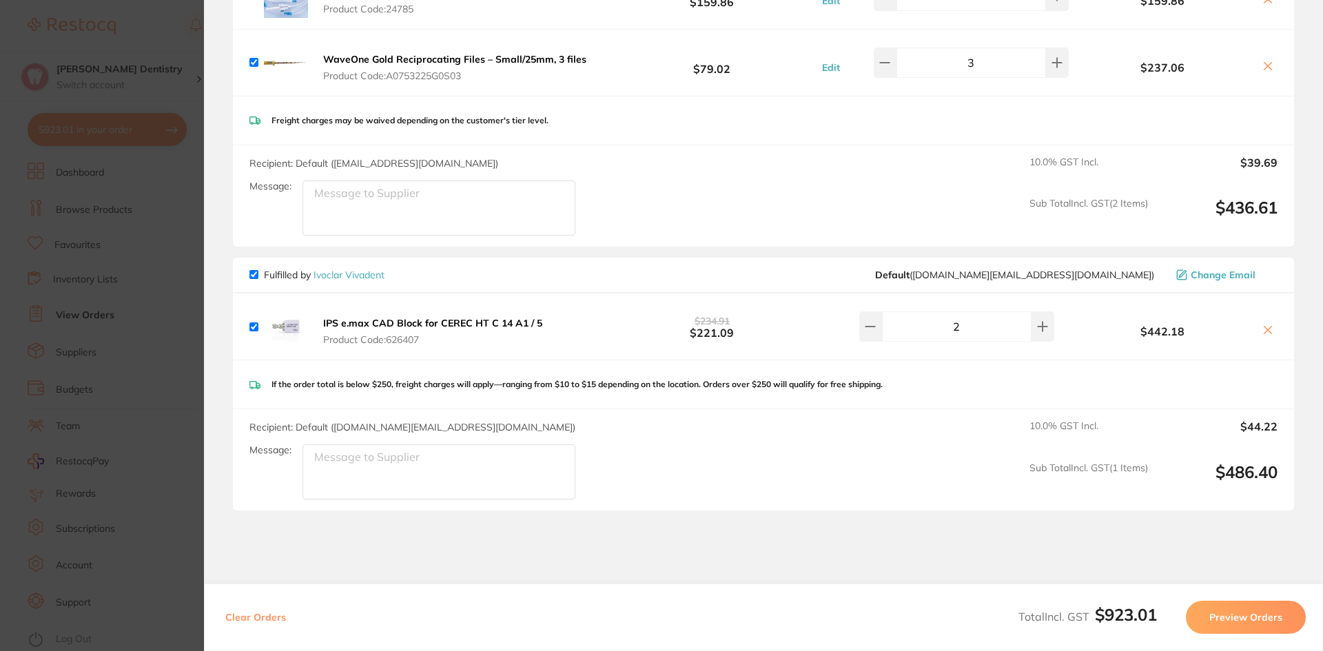
click at [1276, 616] on button "Preview Orders" at bounding box center [1245, 617] width 120 height 33
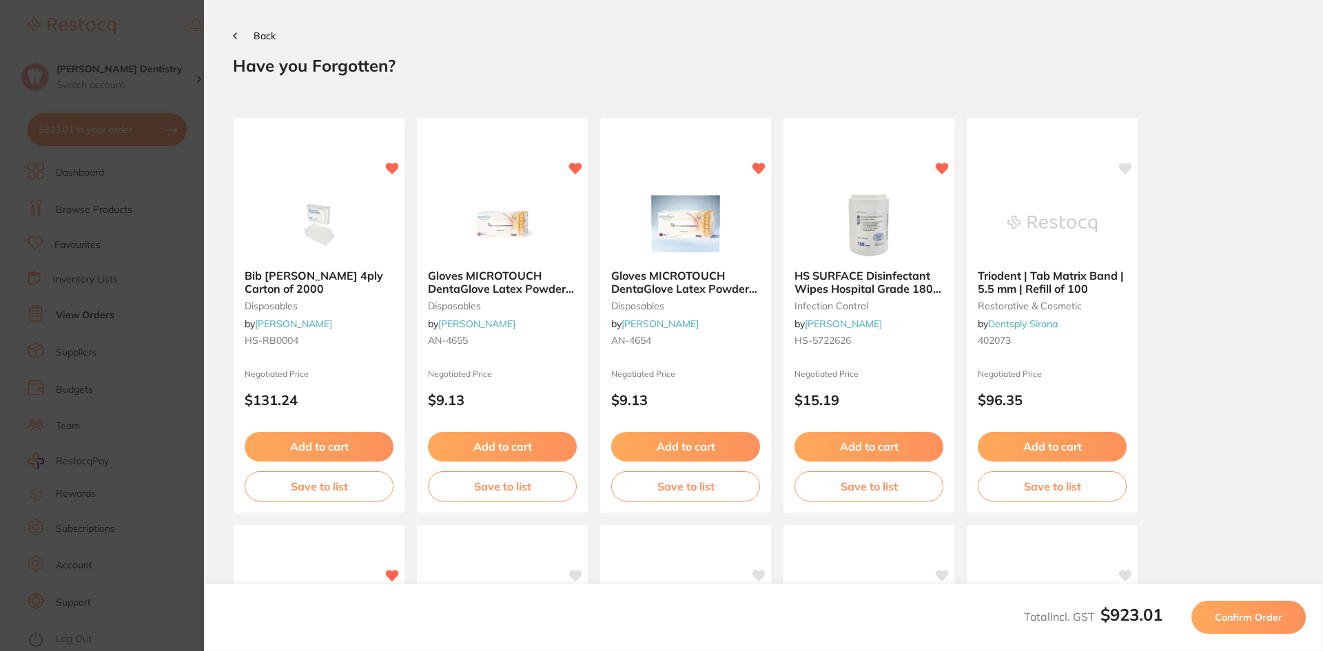
scroll to position [0, 0]
click at [1231, 614] on span "Confirm Order" at bounding box center [1248, 617] width 68 height 12
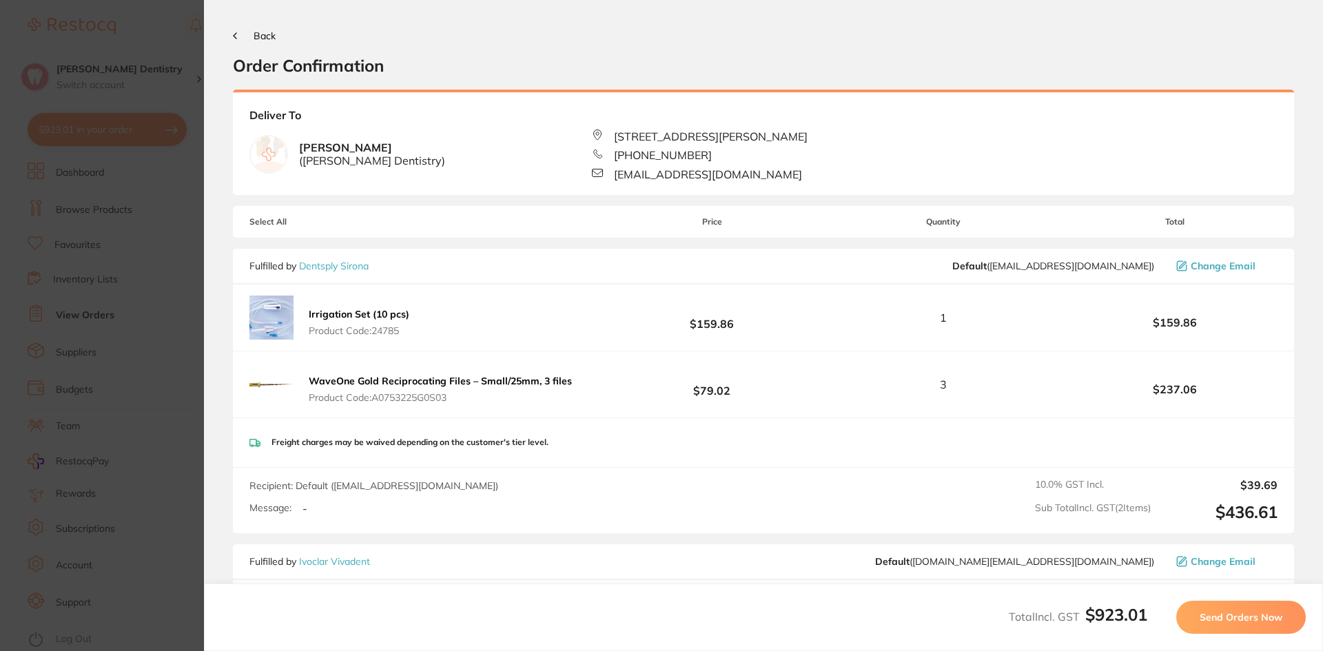
click at [1256, 614] on span "Send Orders Now" at bounding box center [1240, 617] width 83 height 12
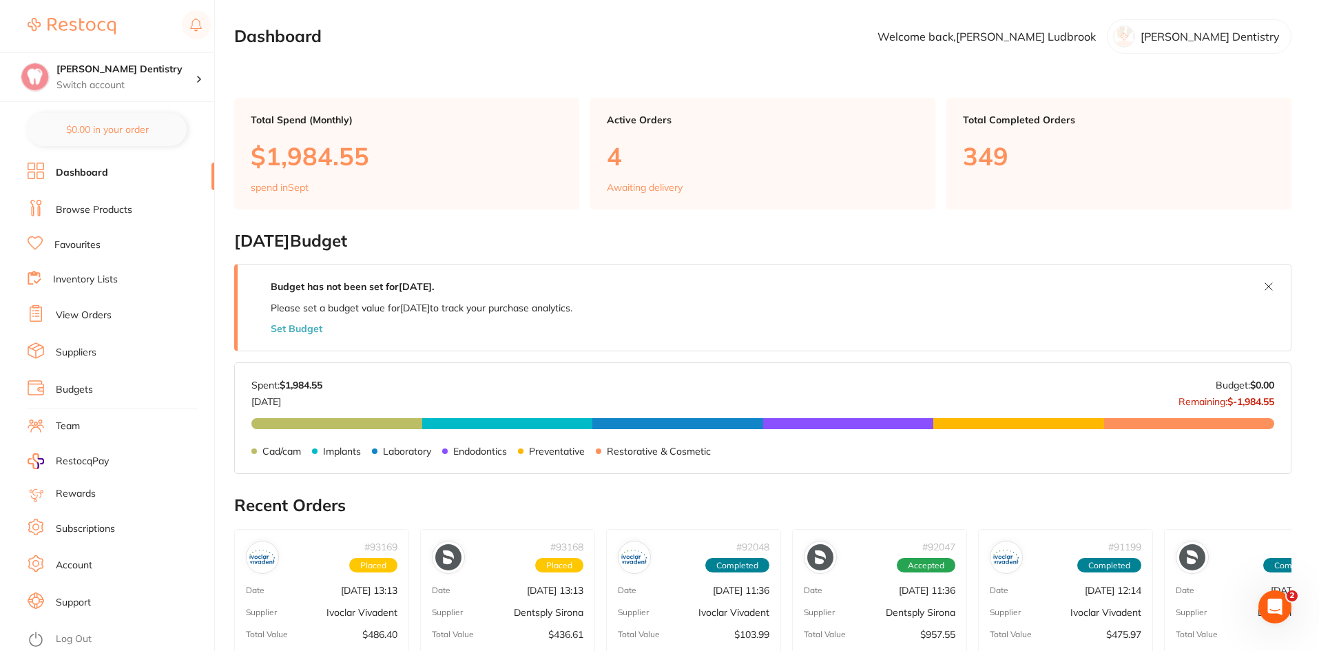
click at [107, 202] on li "Browse Products" at bounding box center [121, 210] width 187 height 21
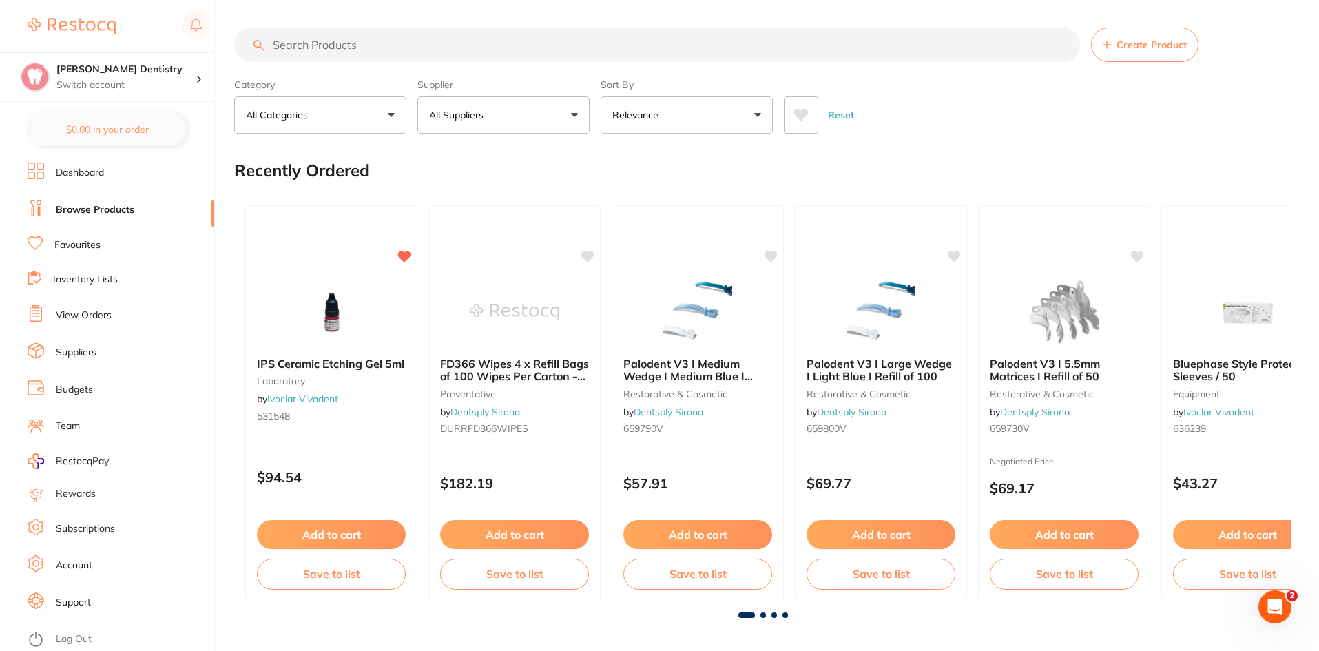
click at [334, 45] on input "search" at bounding box center [657, 45] width 846 height 34
type input "implant drape kit"
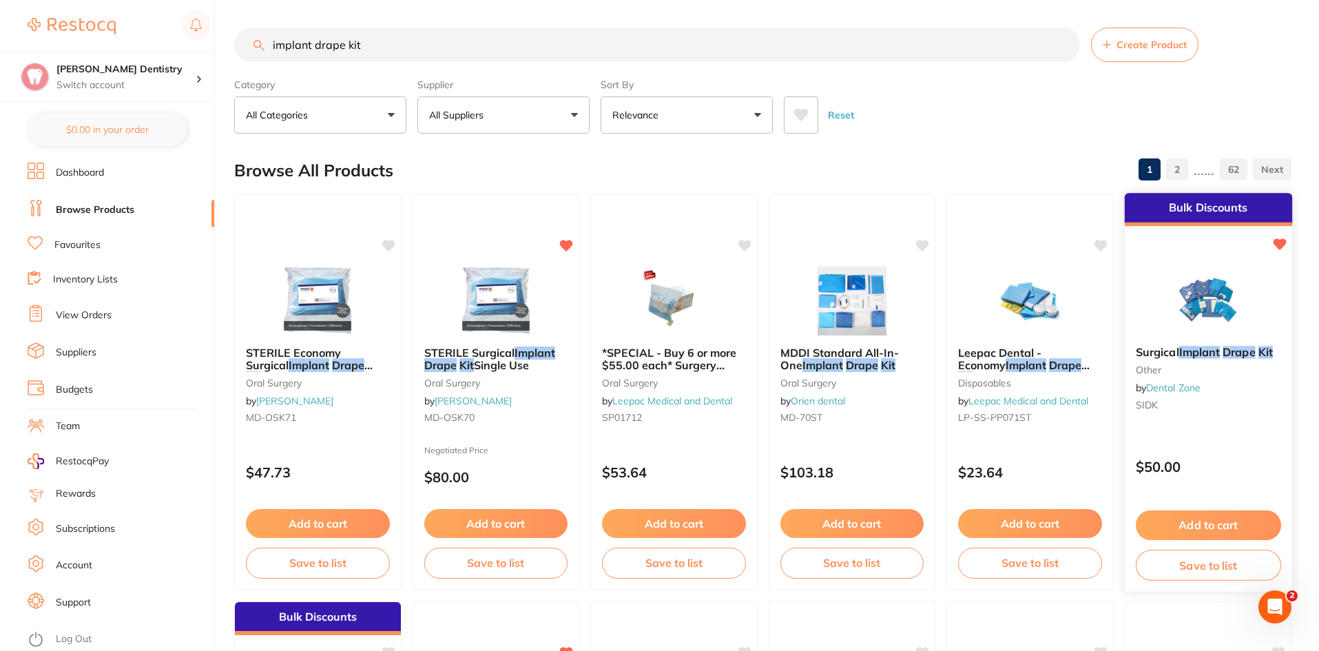
click at [1196, 523] on button "Add to cart" at bounding box center [1207, 525] width 145 height 30
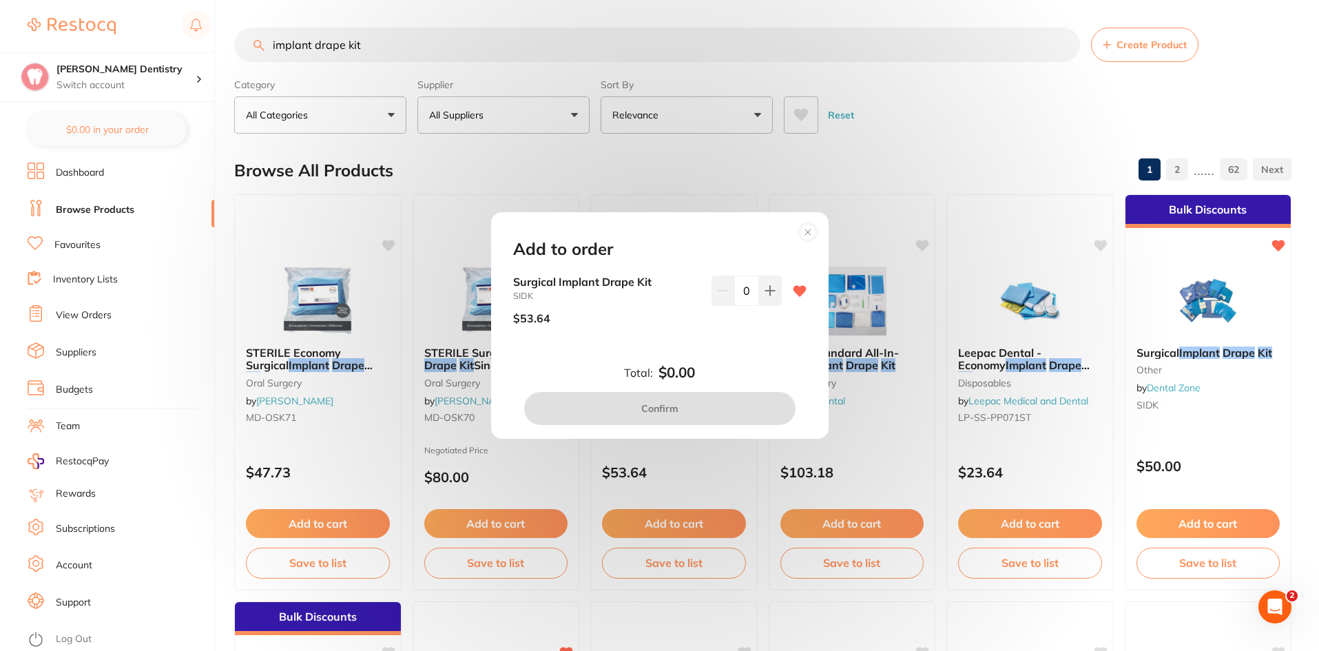
click at [1199, 348] on div "Add to order Surgical Implant Drape Kit SIDK $53.64 0 Total: $0.00 Confirm" at bounding box center [659, 325] width 1319 height 651
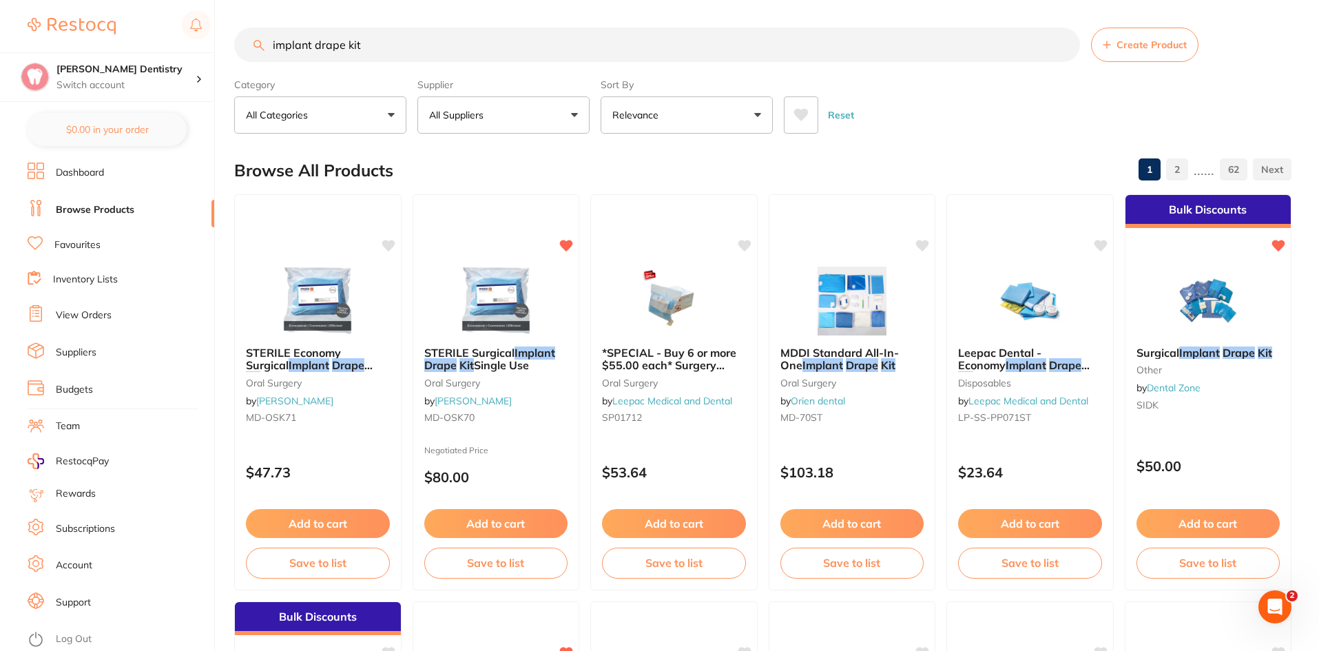
click at [1200, 210] on div "Bulk Discounts" at bounding box center [1209, 211] width 166 height 33
